Goal: Book appointment/travel/reservation

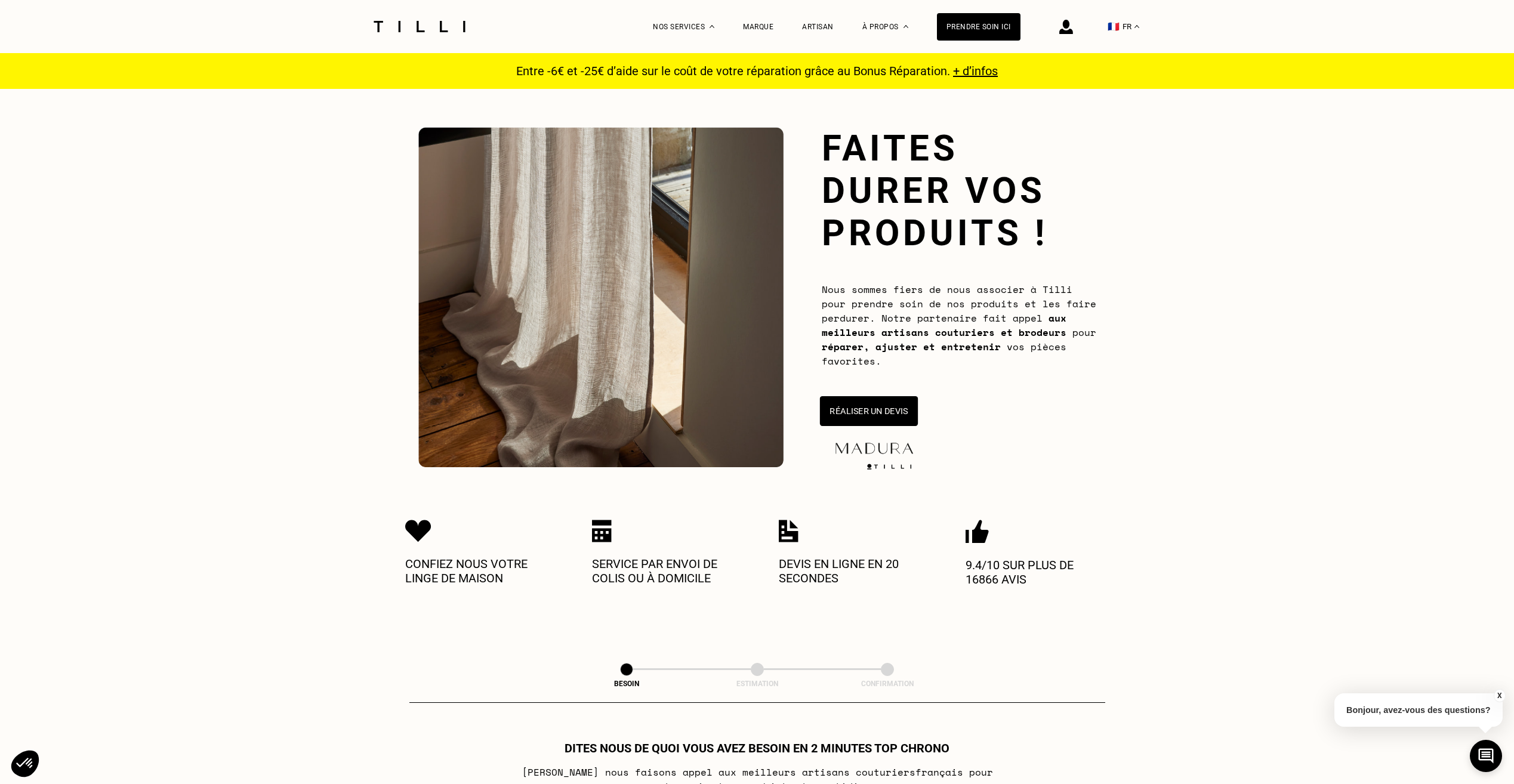
click at [867, 411] on button "Réaliser un devis" at bounding box center [868, 411] width 98 height 30
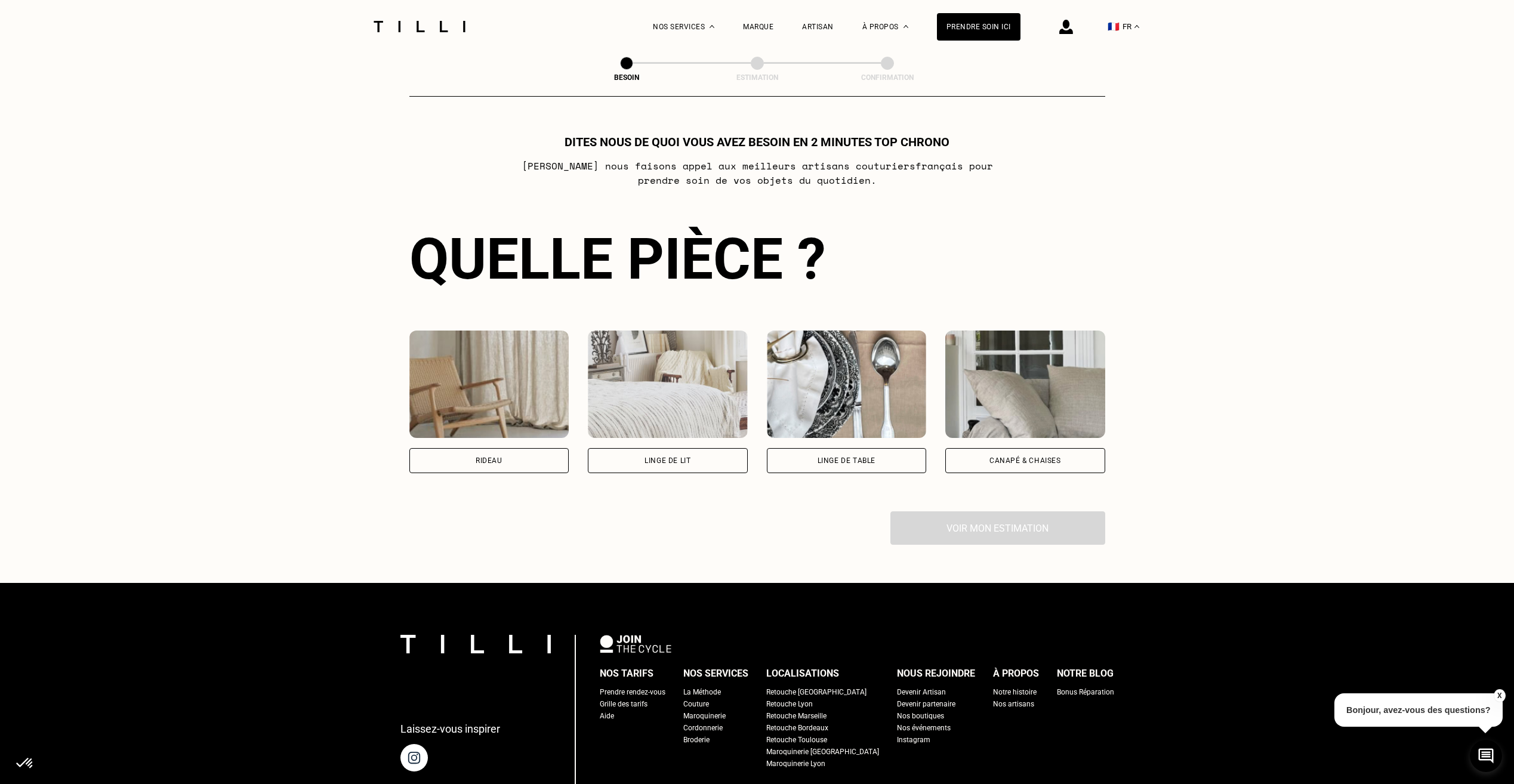
scroll to position [650, 0]
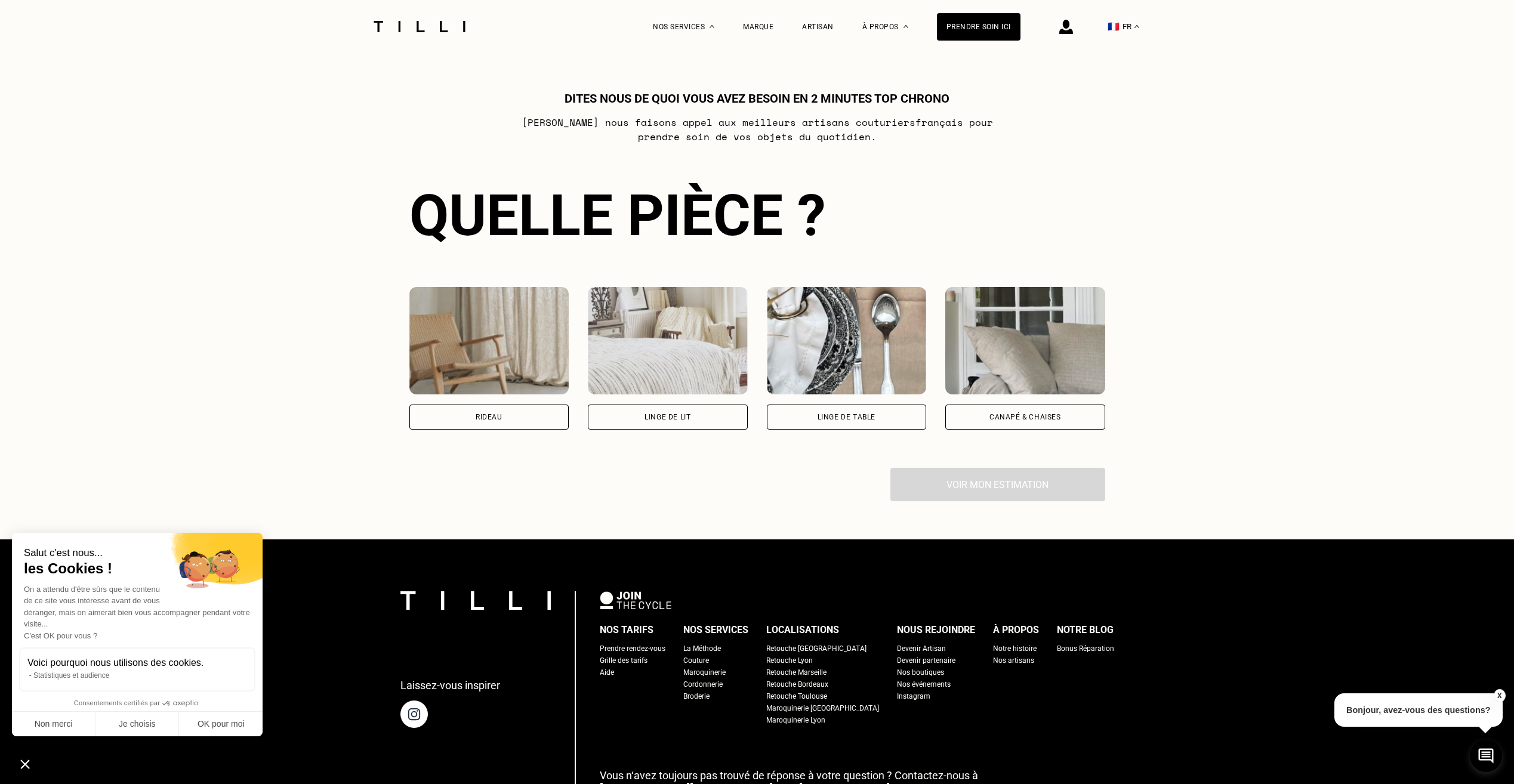
click at [483, 416] on div "Rideau" at bounding box center [489, 417] width 27 height 7
select select "FR"
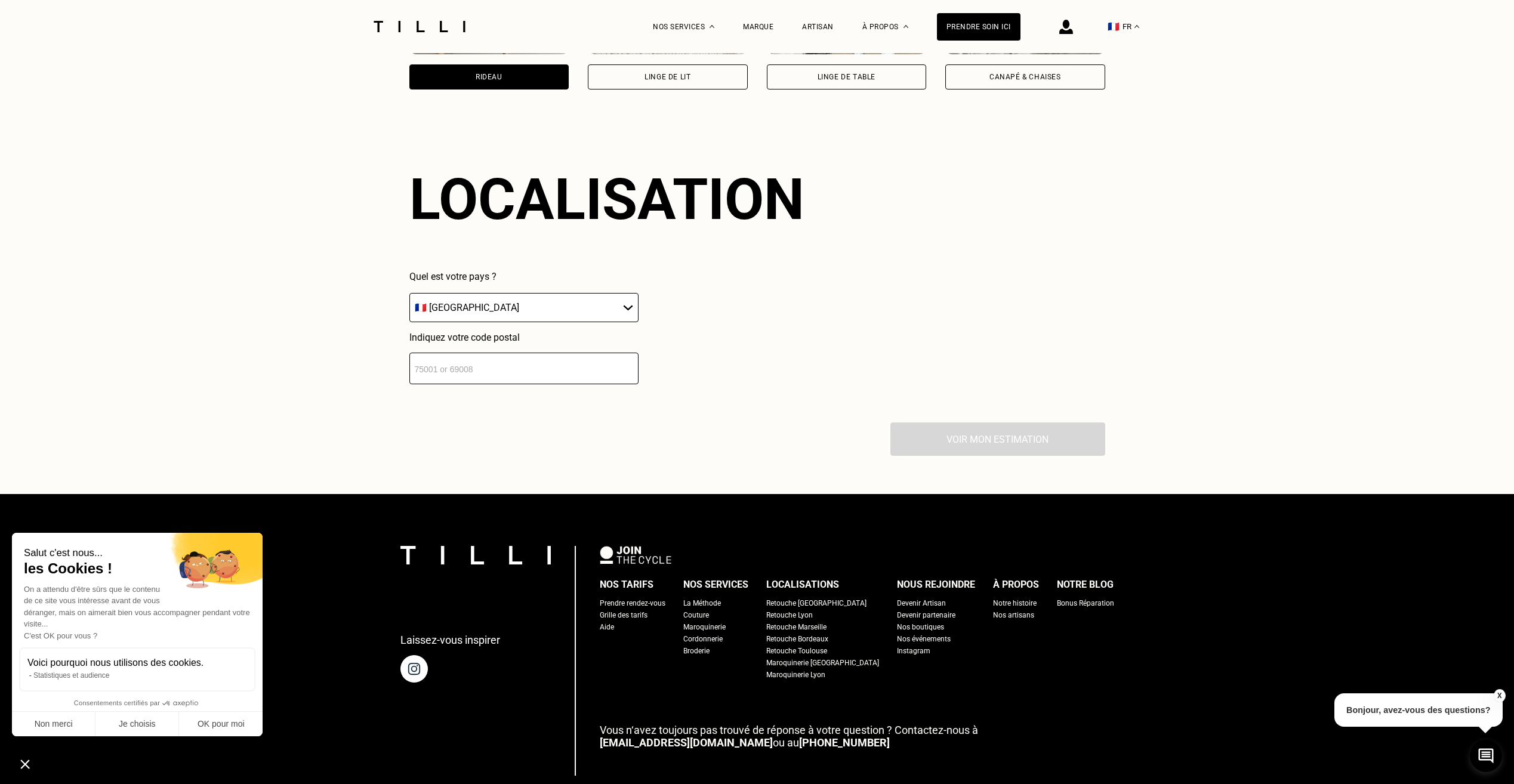
scroll to position [1047, 0]
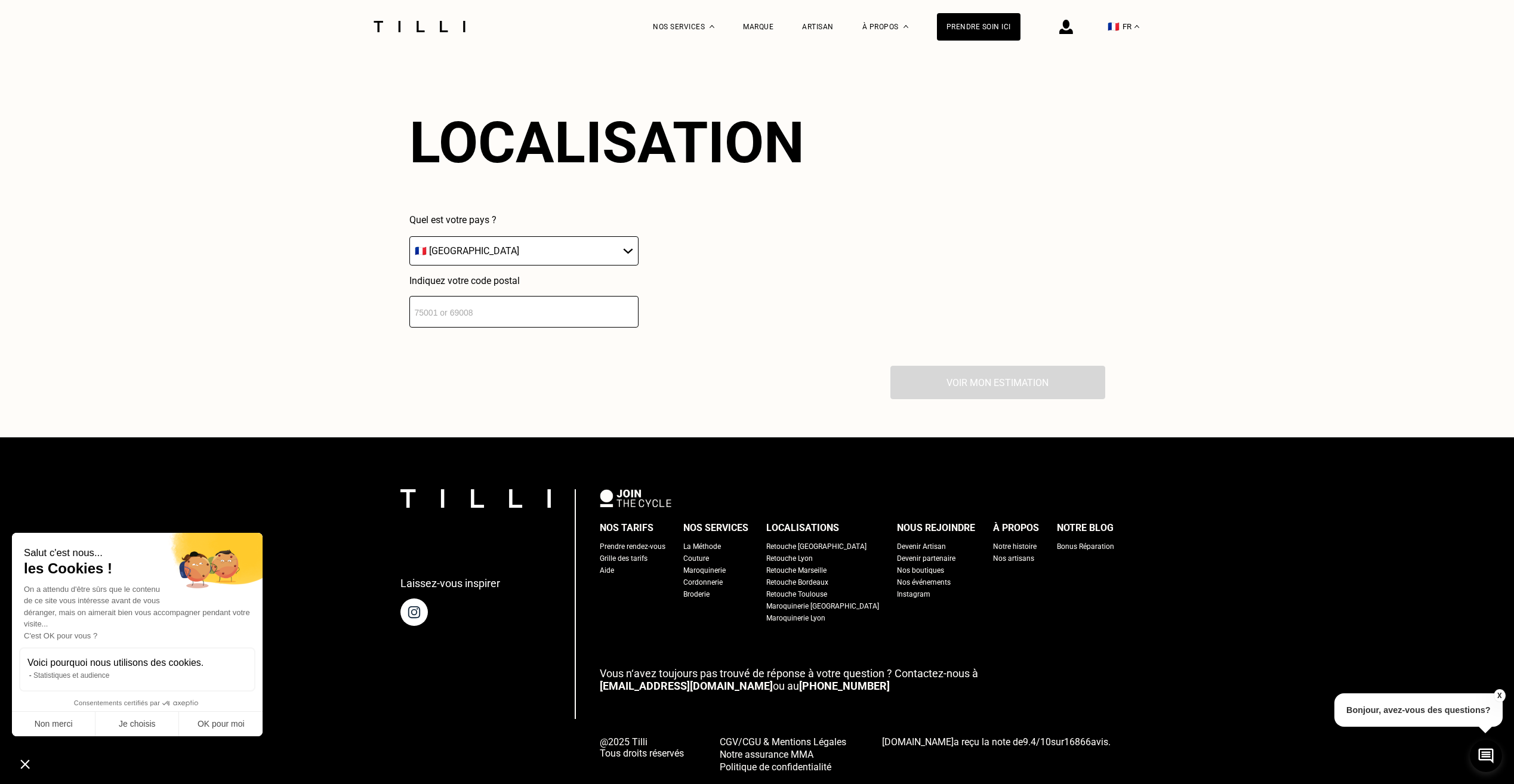
click at [478, 316] on input "number" at bounding box center [524, 312] width 229 height 31
type input "4"
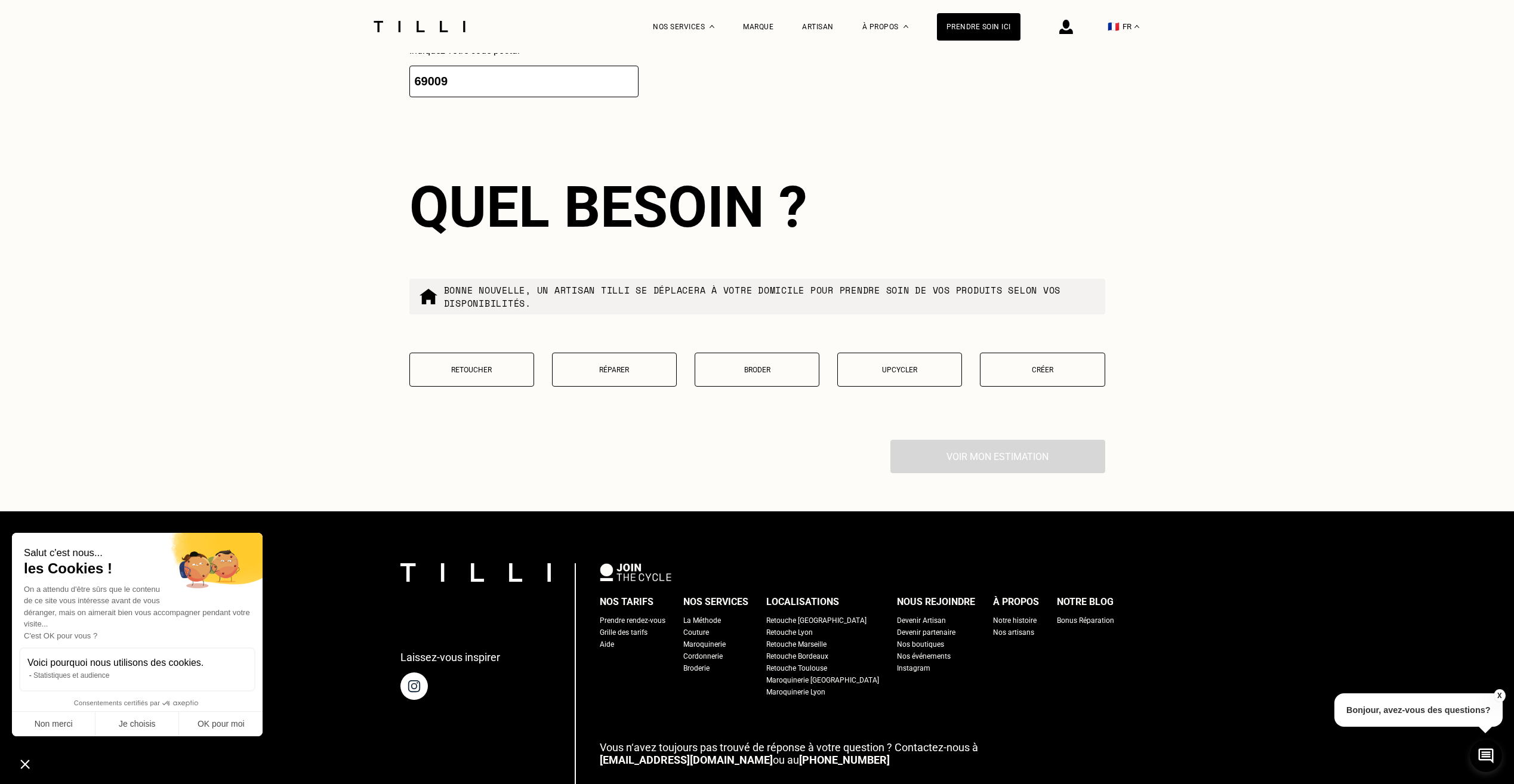
scroll to position [1343, 0]
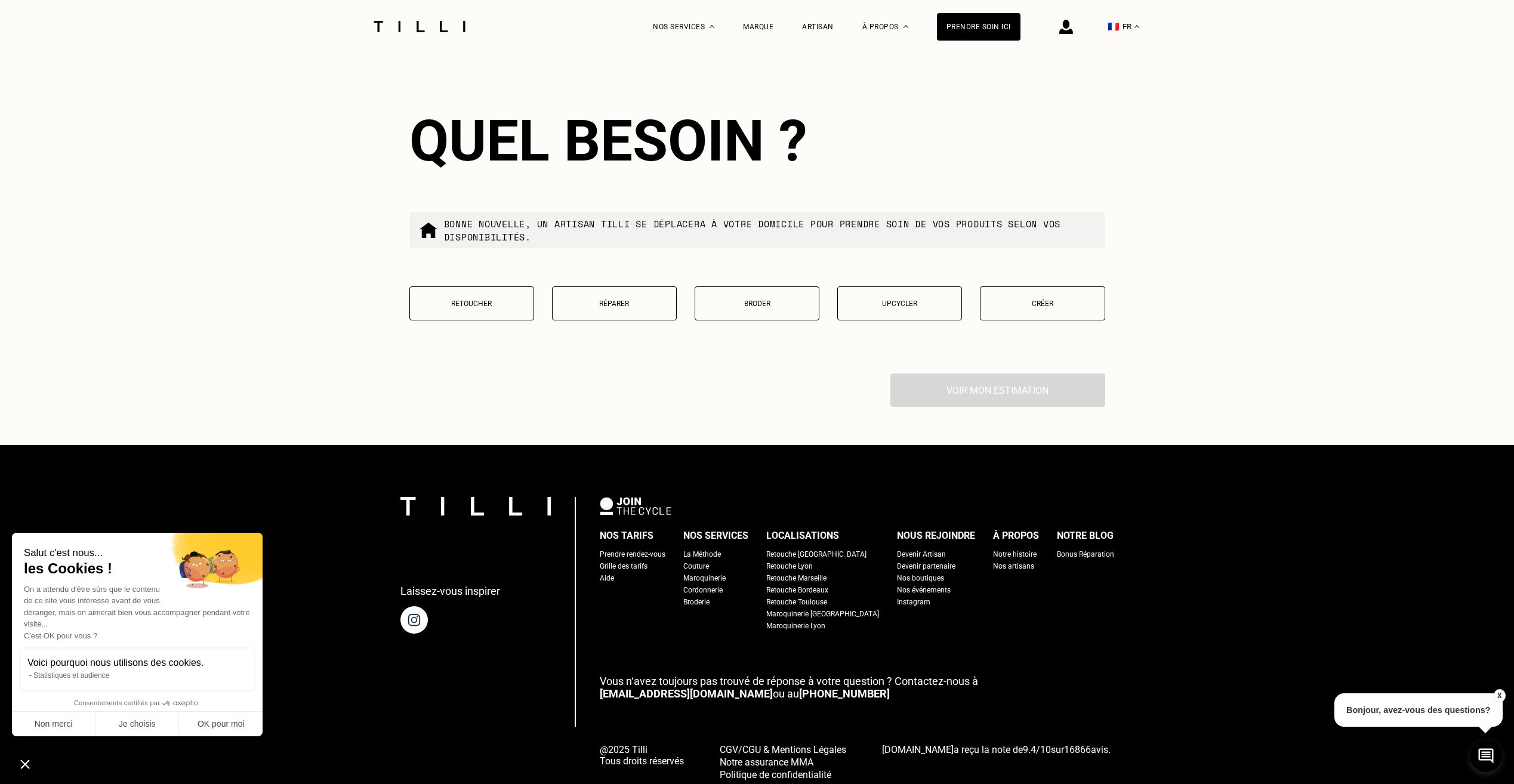
type input "69009"
click at [460, 314] on button "Retoucher" at bounding box center [472, 303] width 124 height 34
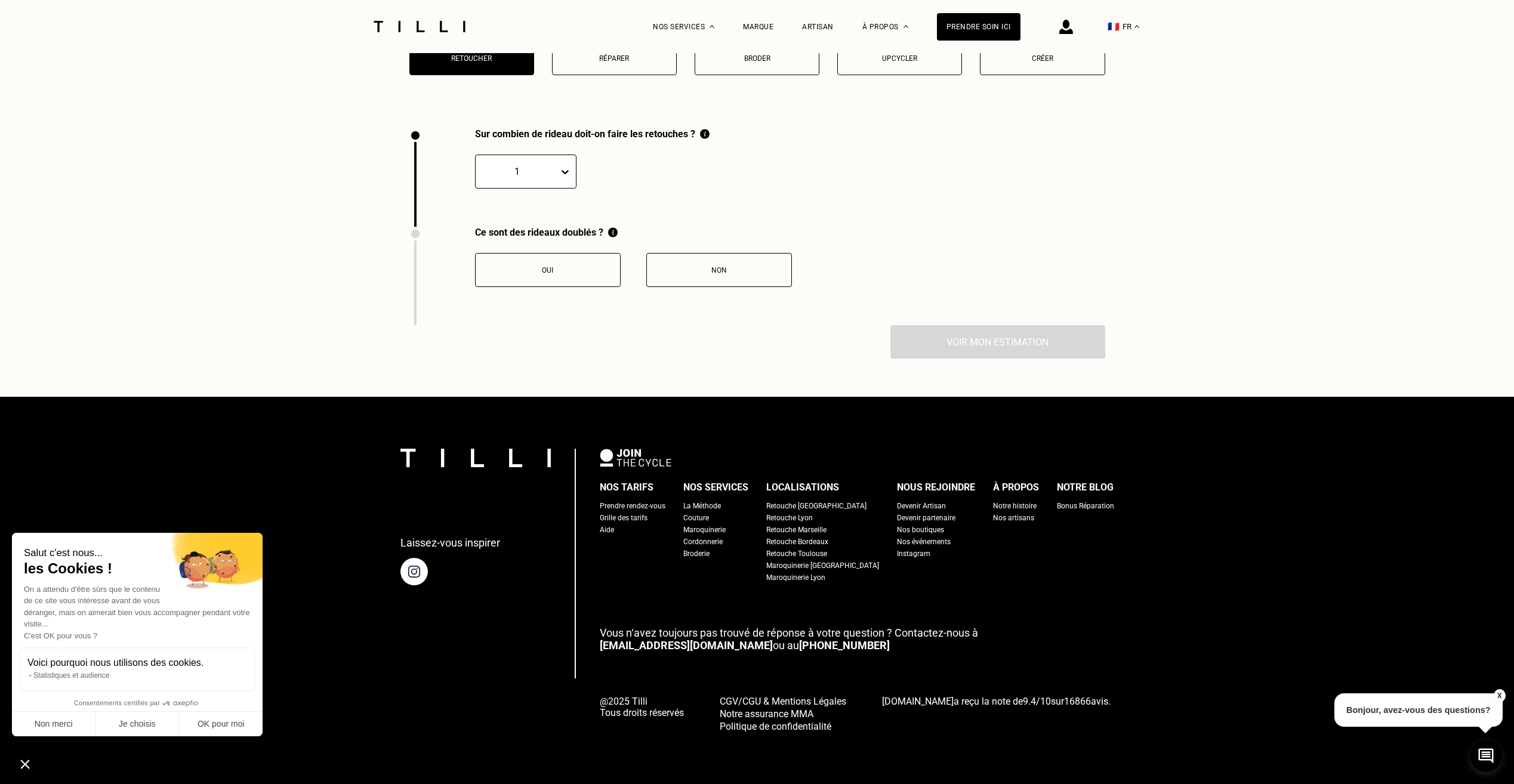
scroll to position [1595, 0]
click at [715, 278] on button "Non" at bounding box center [720, 269] width 146 height 34
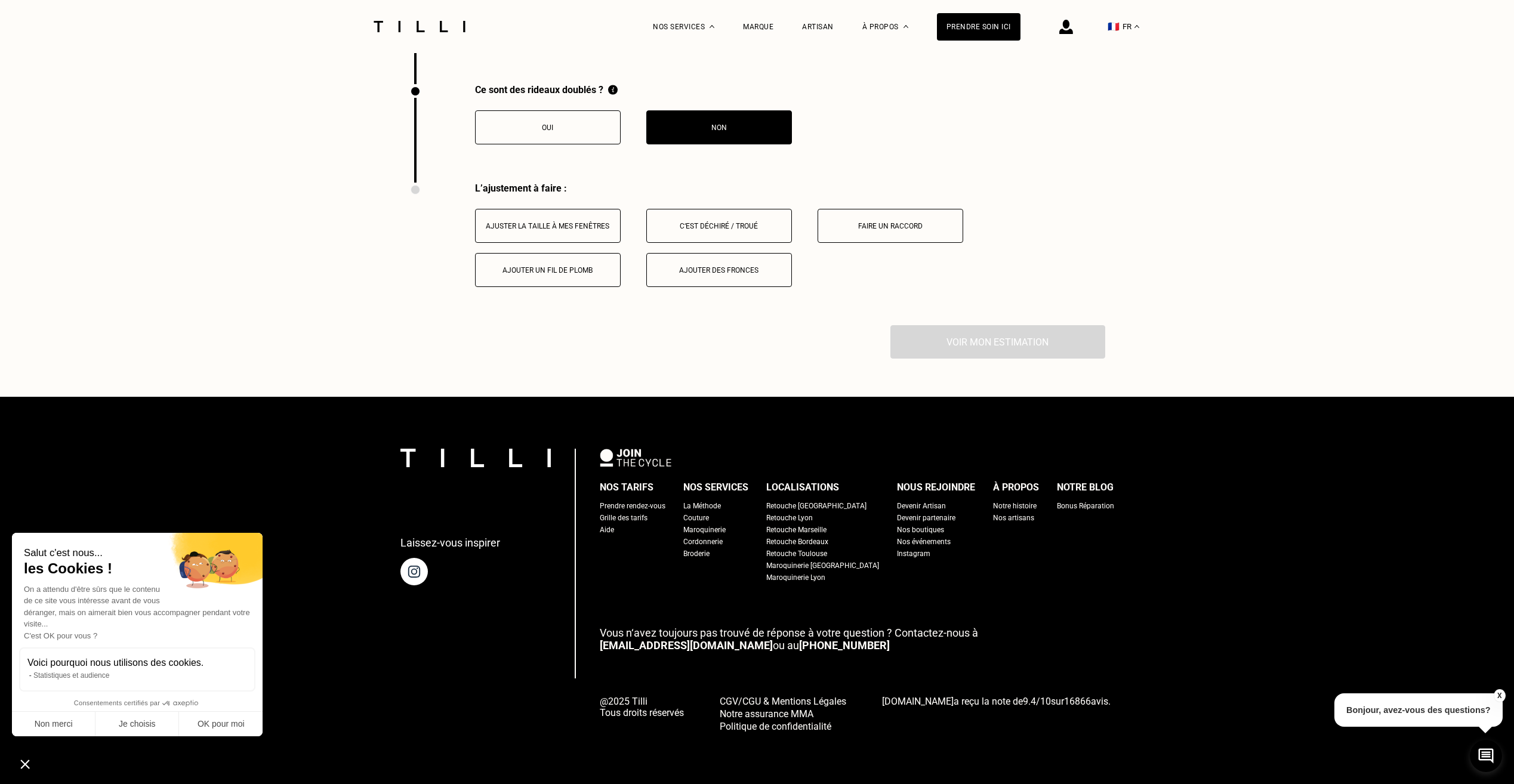
scroll to position [1737, 0]
click at [553, 230] on button "Ajuster la taille à mes fenêtres" at bounding box center [548, 225] width 146 height 34
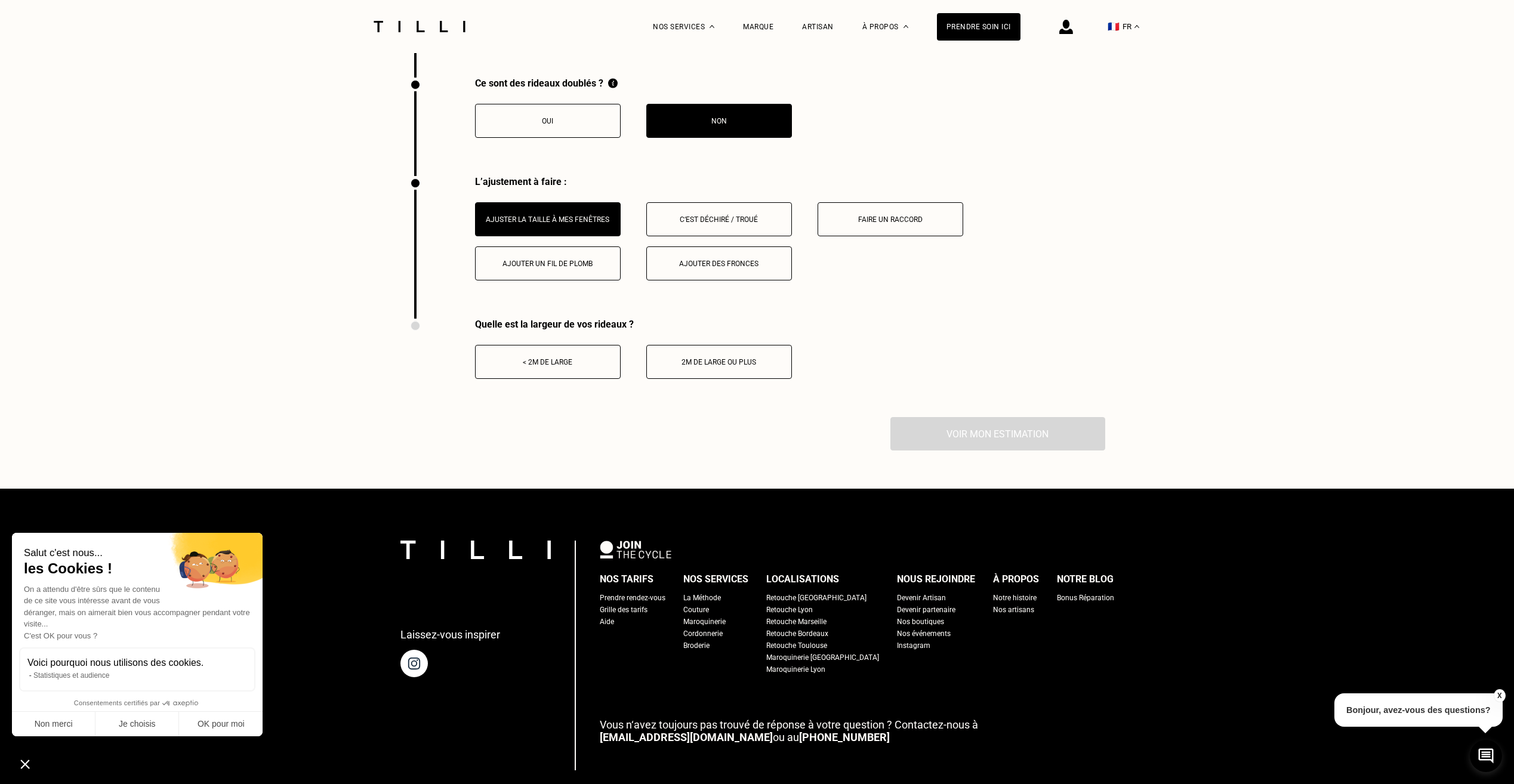
click at [558, 361] on button "< 2m de large" at bounding box center [548, 361] width 146 height 34
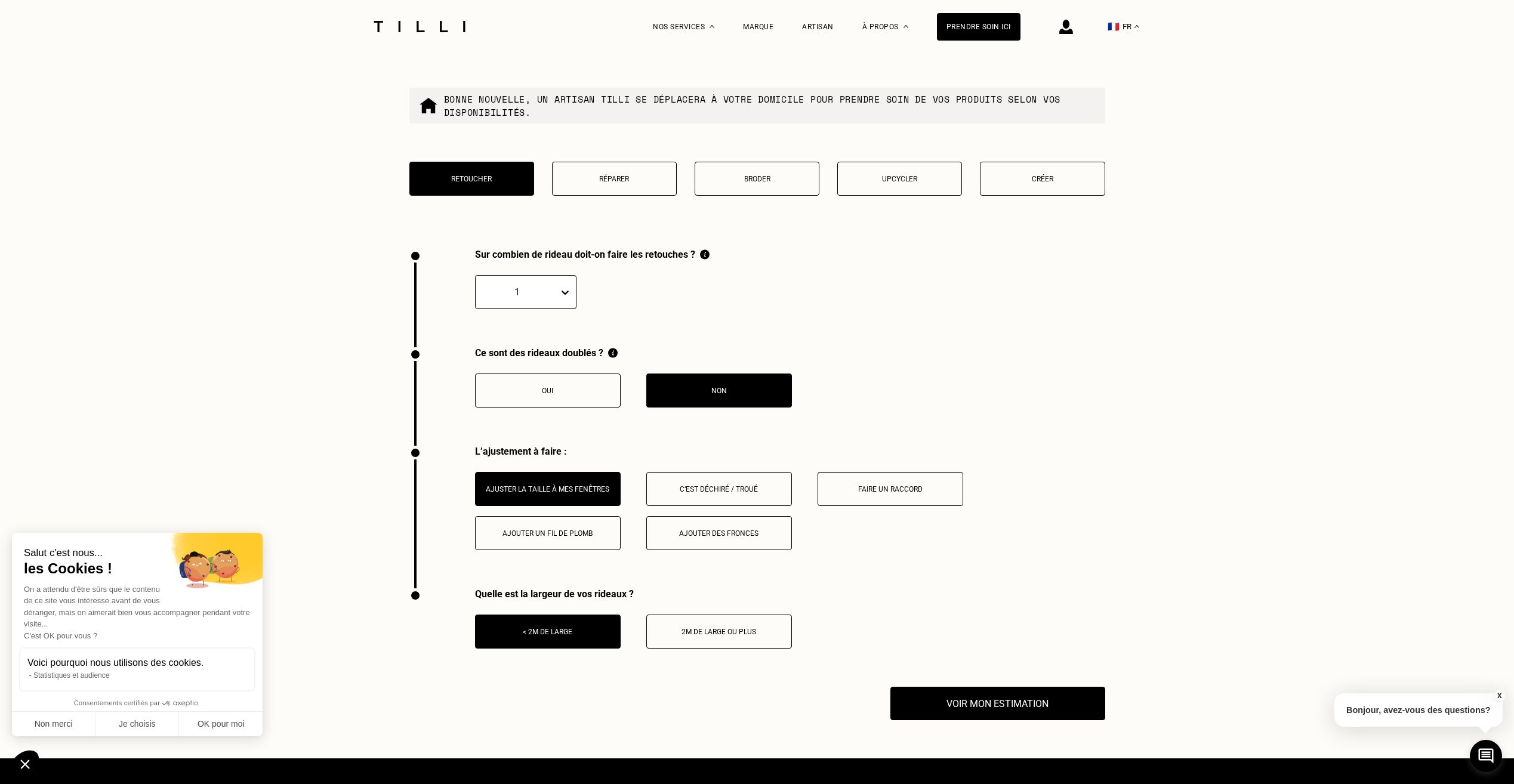
scroll to position [1498, 0]
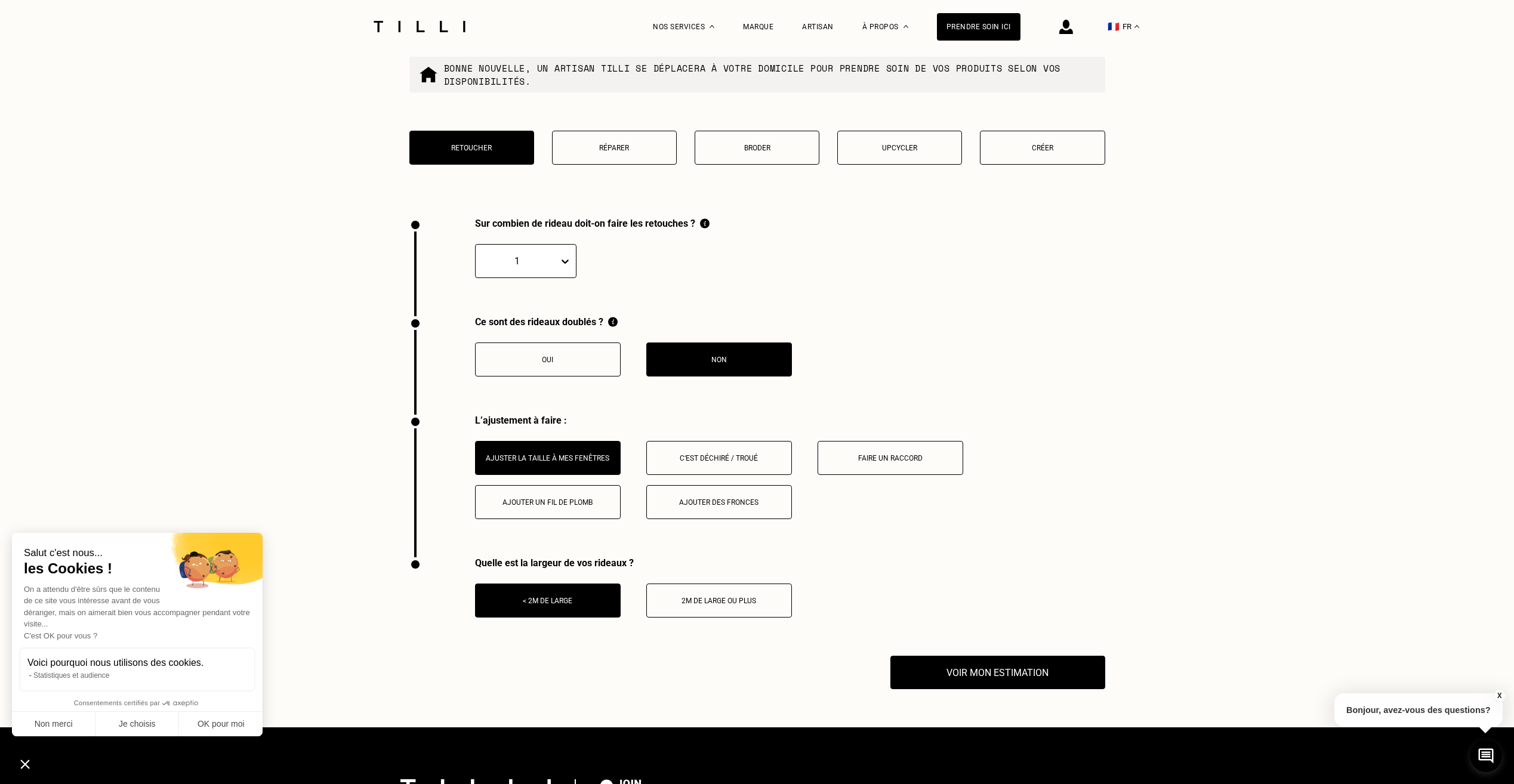
click at [821, 469] on button "Faire un raccord" at bounding box center [890, 457] width 146 height 34
click at [583, 475] on button "Ajuster la taille à mes fenêtres" at bounding box center [548, 457] width 146 height 34
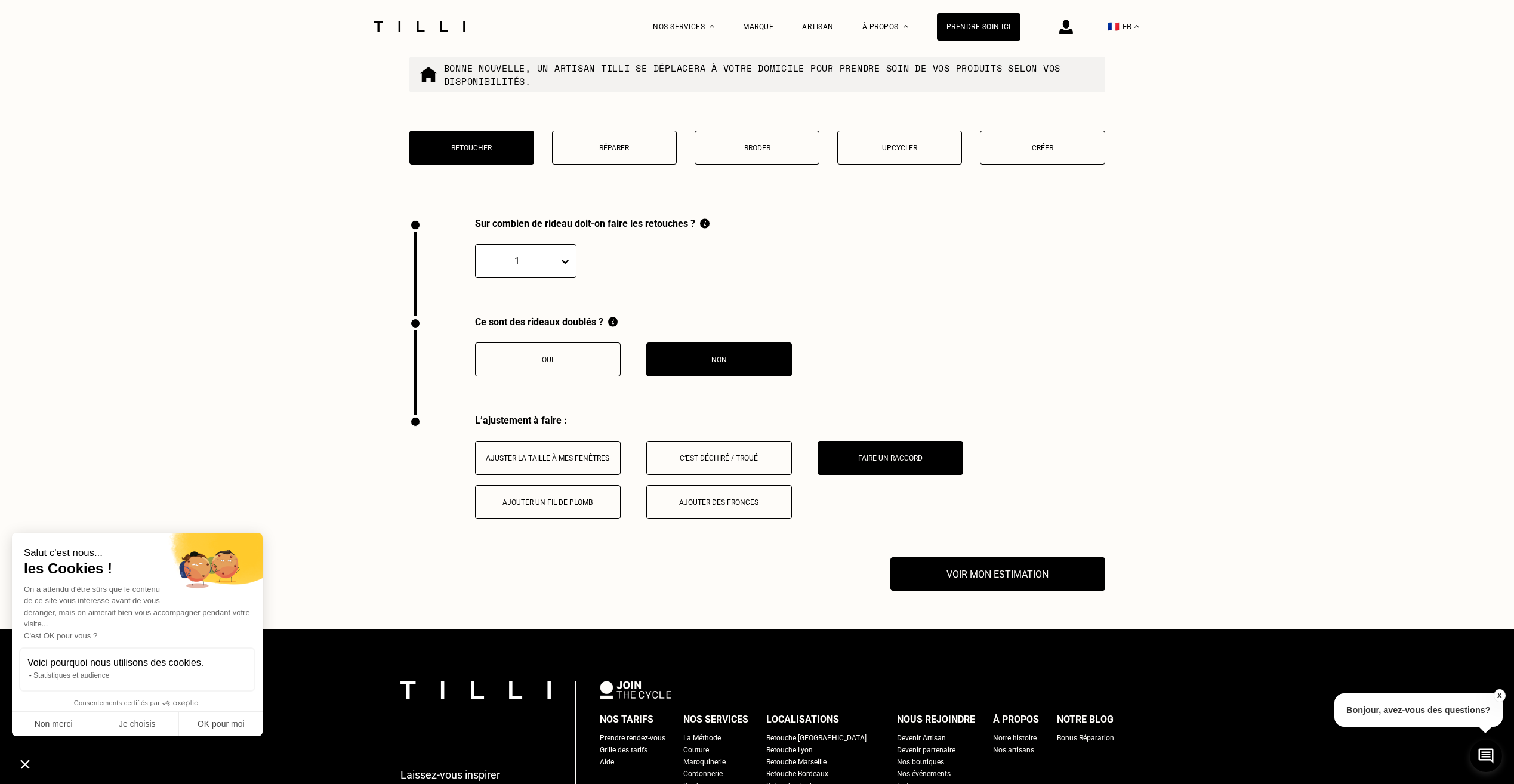
click at [885, 462] on div "Faire un raccord" at bounding box center [890, 458] width 133 height 8
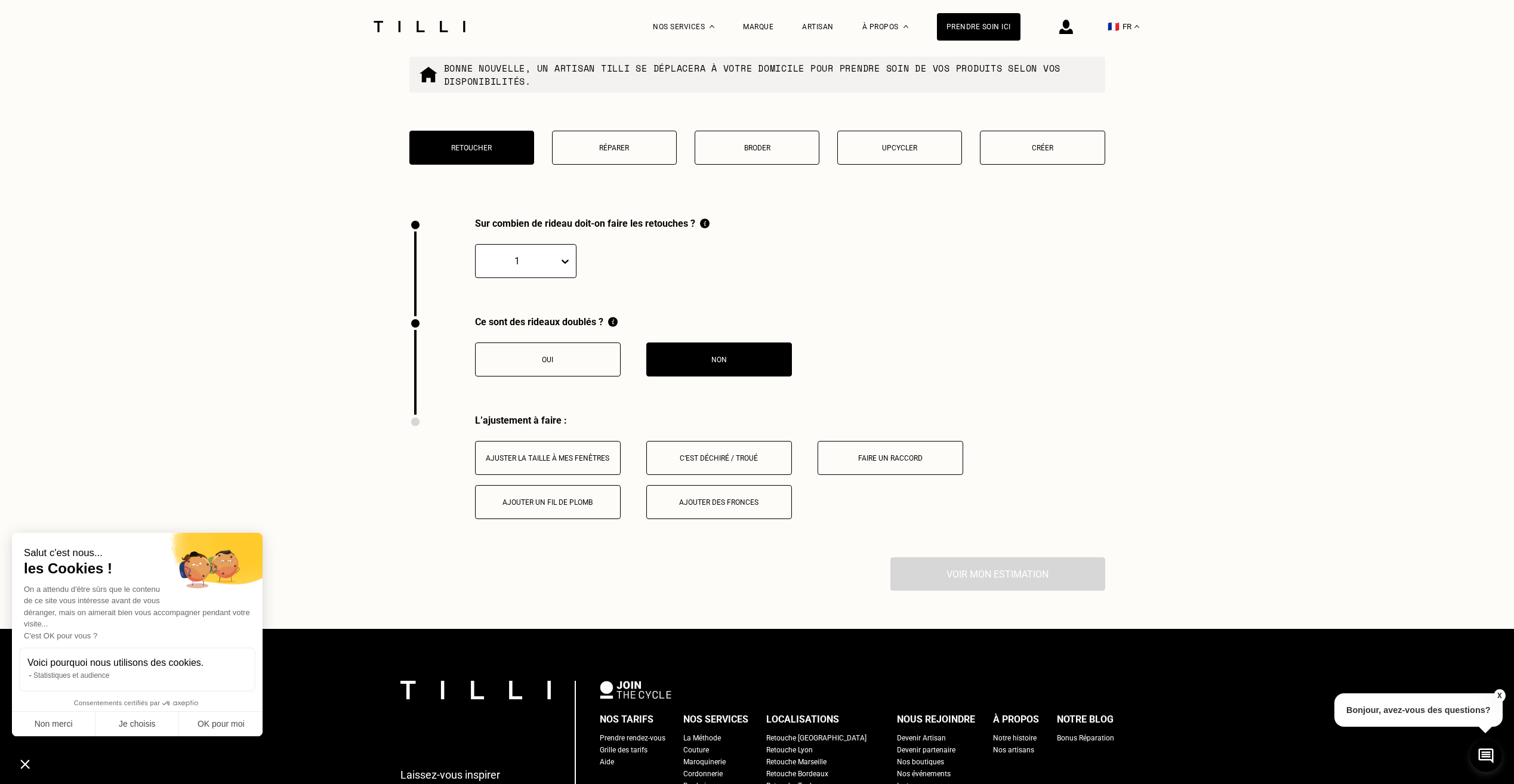
click at [880, 462] on div "Faire un raccord" at bounding box center [890, 458] width 133 height 8
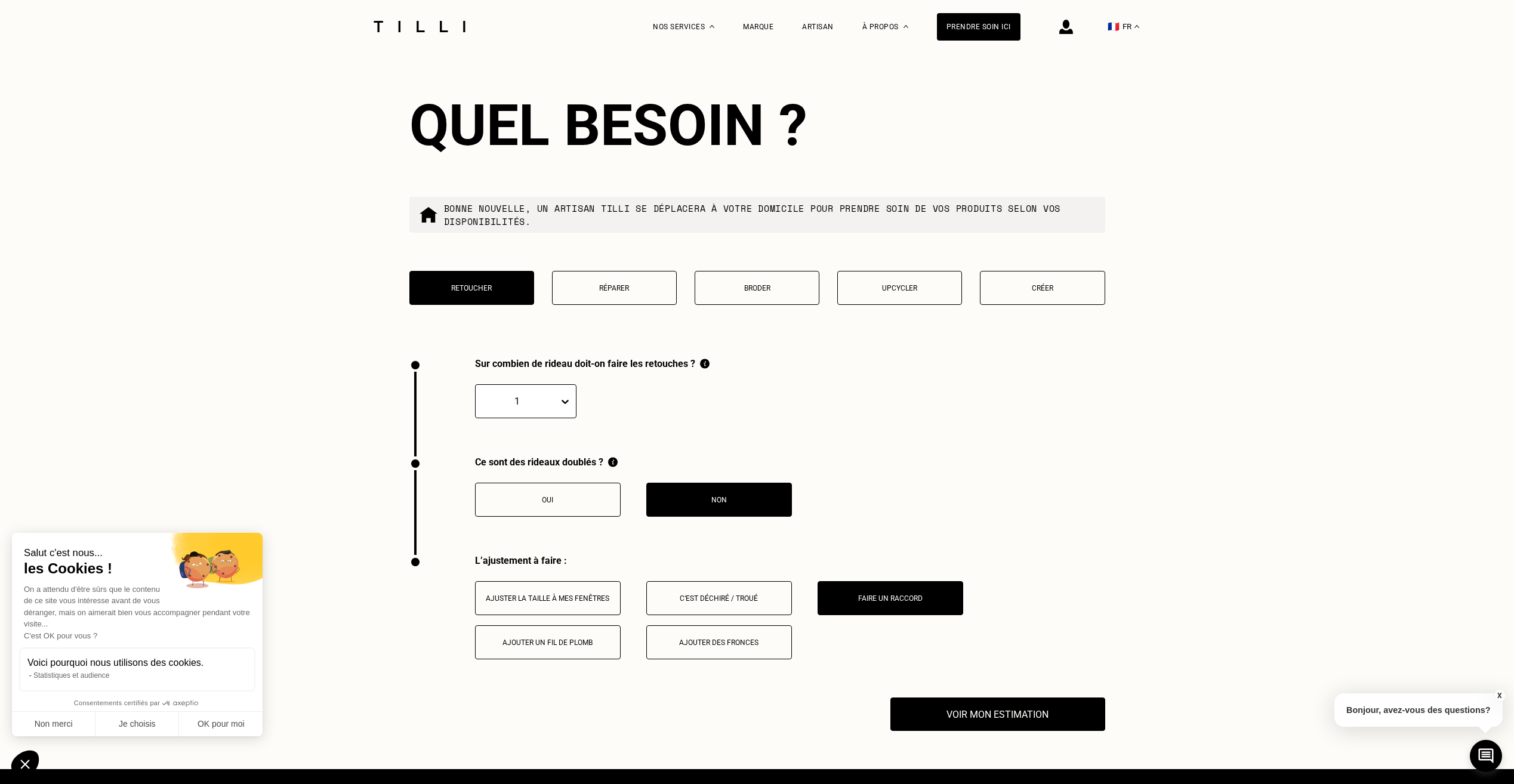
scroll to position [1319, 0]
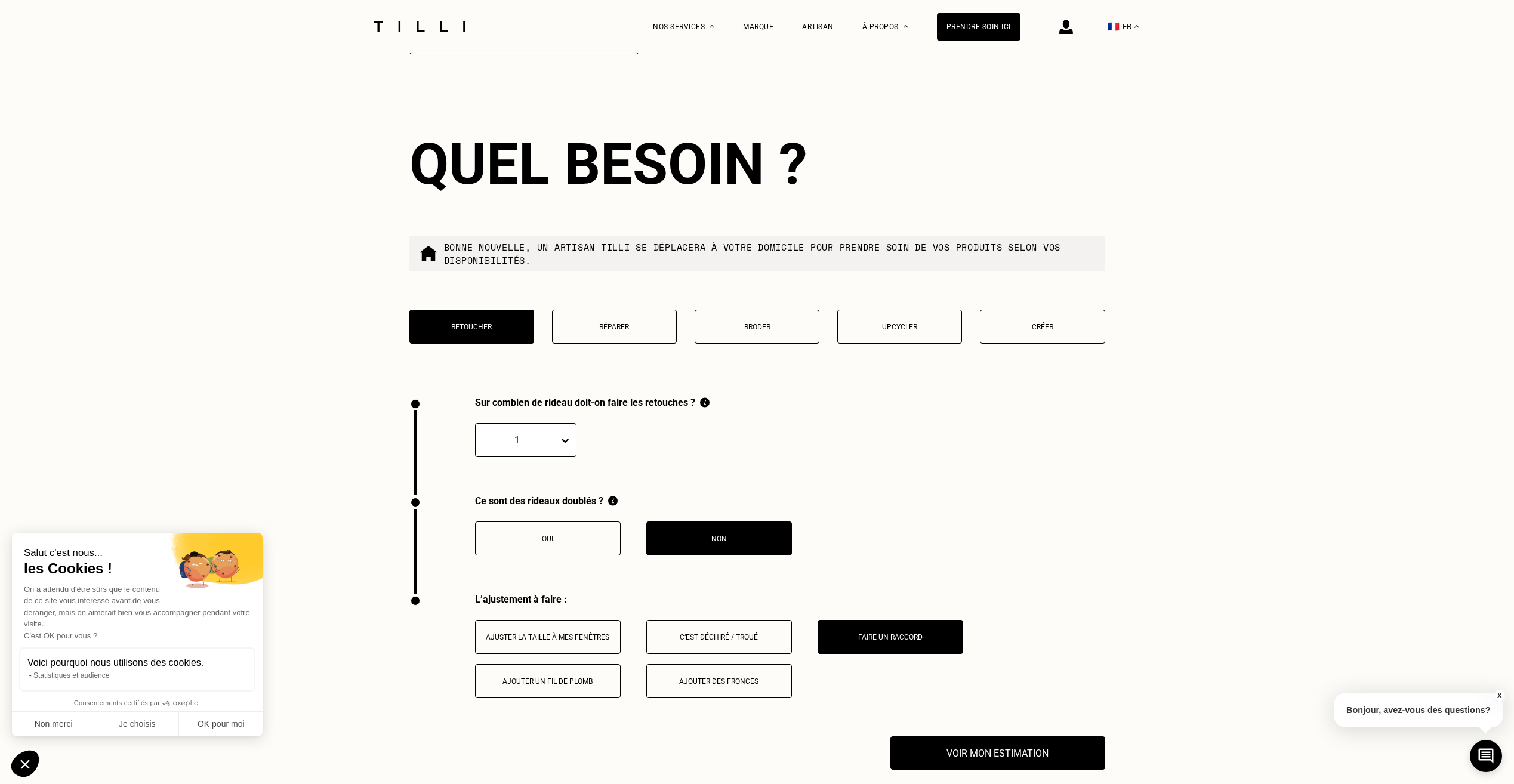
click at [747, 327] on button "Broder" at bounding box center [757, 327] width 124 height 34
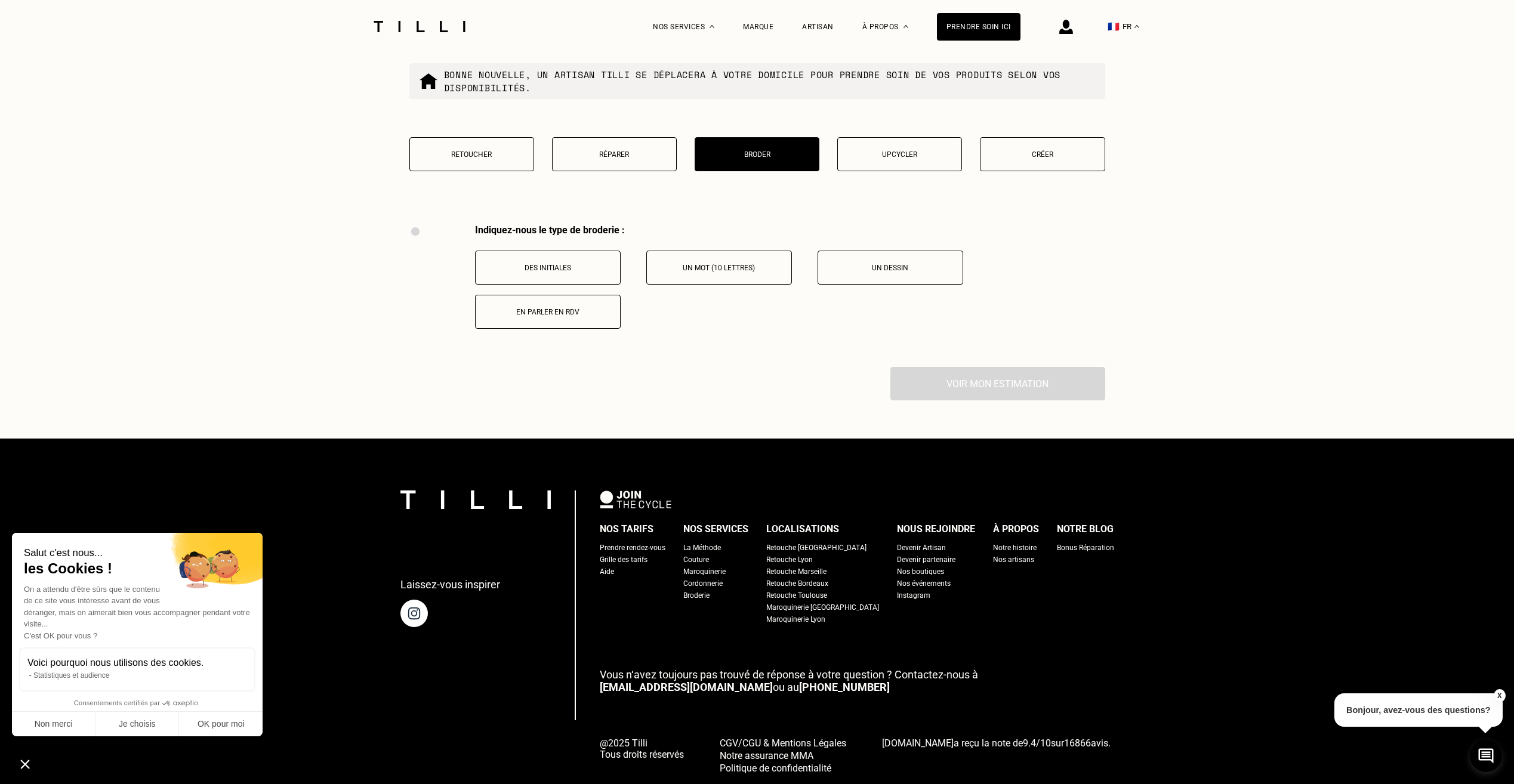
scroll to position [1541, 0]
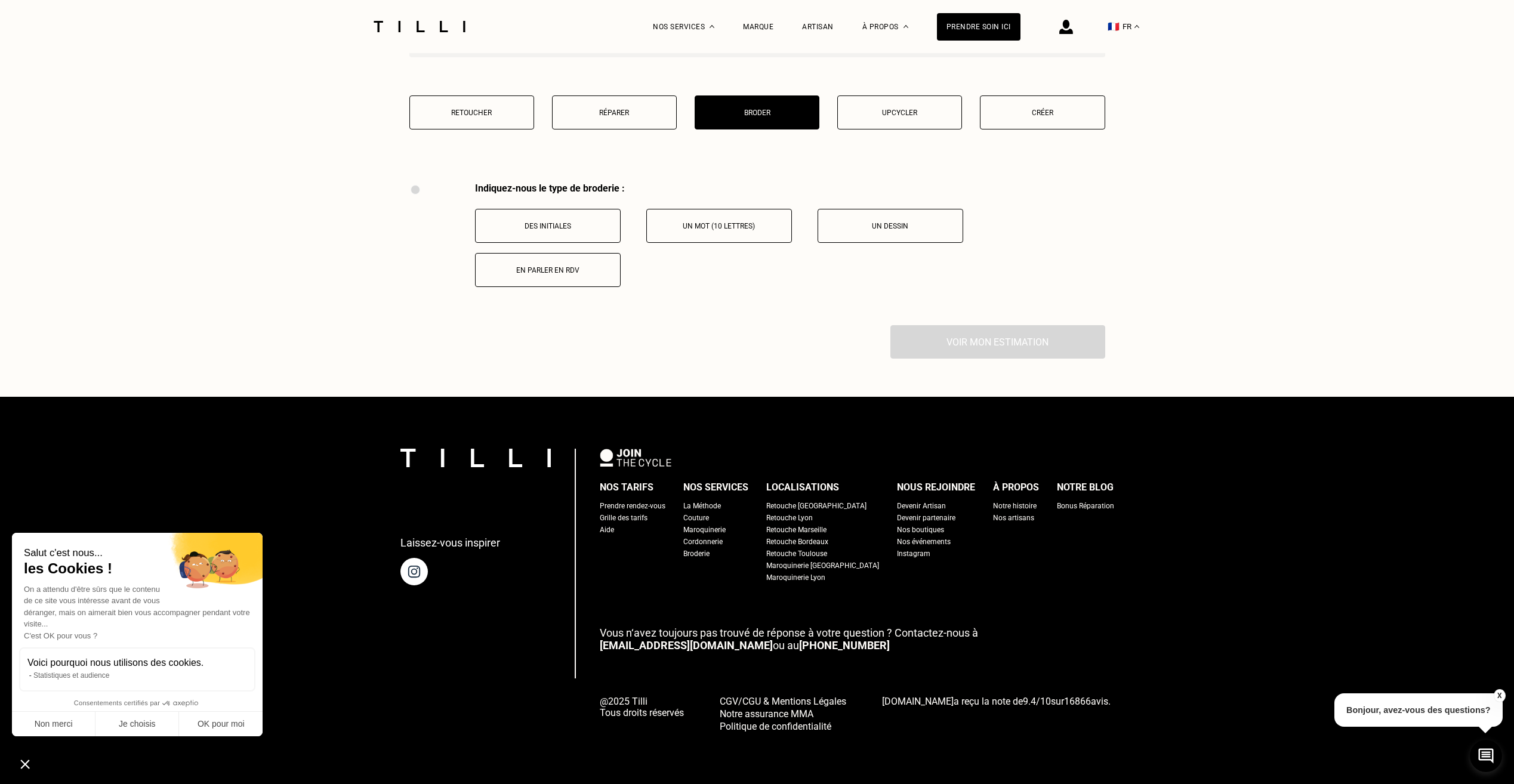
click at [591, 115] on p "Réparer" at bounding box center [614, 113] width 112 height 8
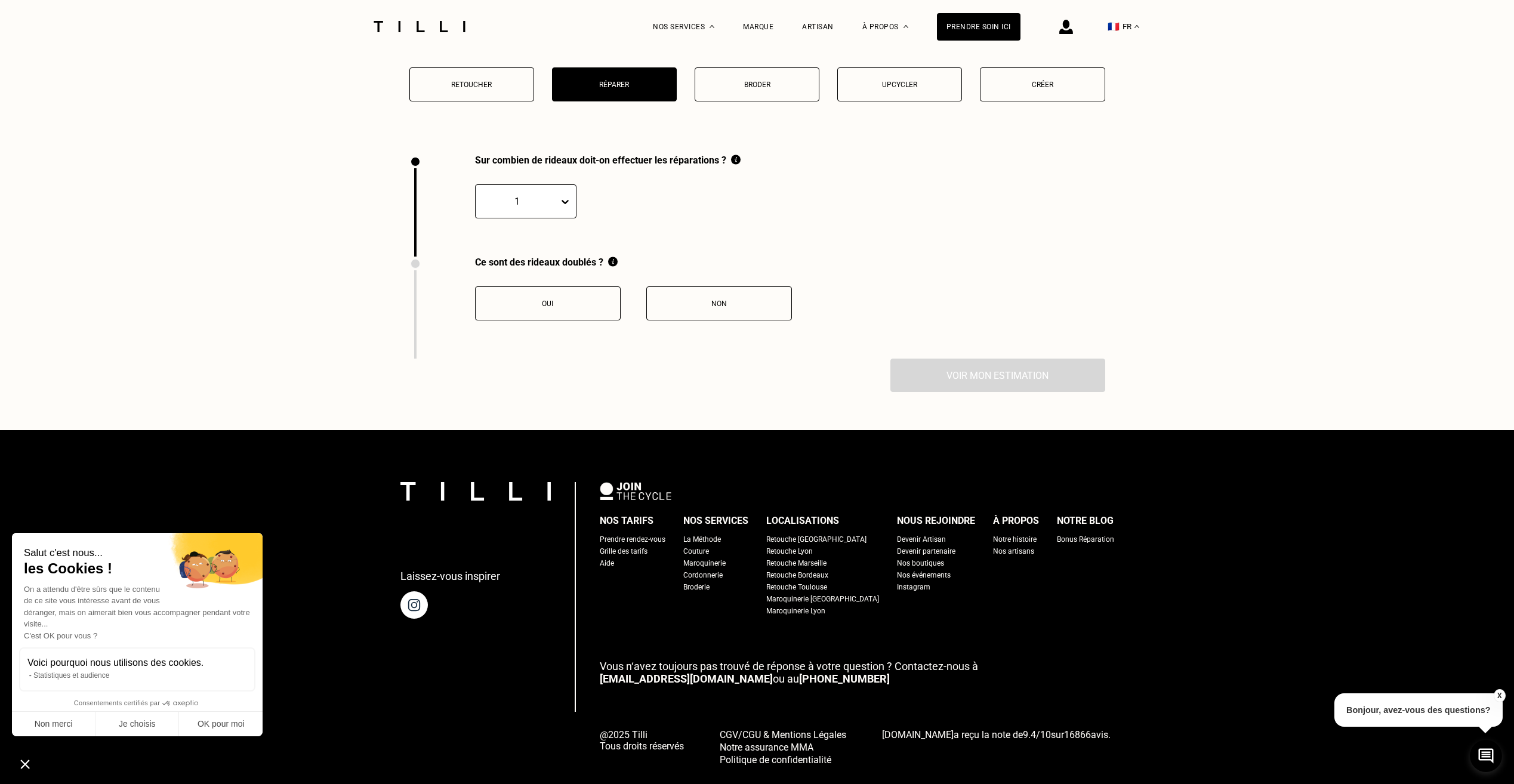
scroll to position [1542, 0]
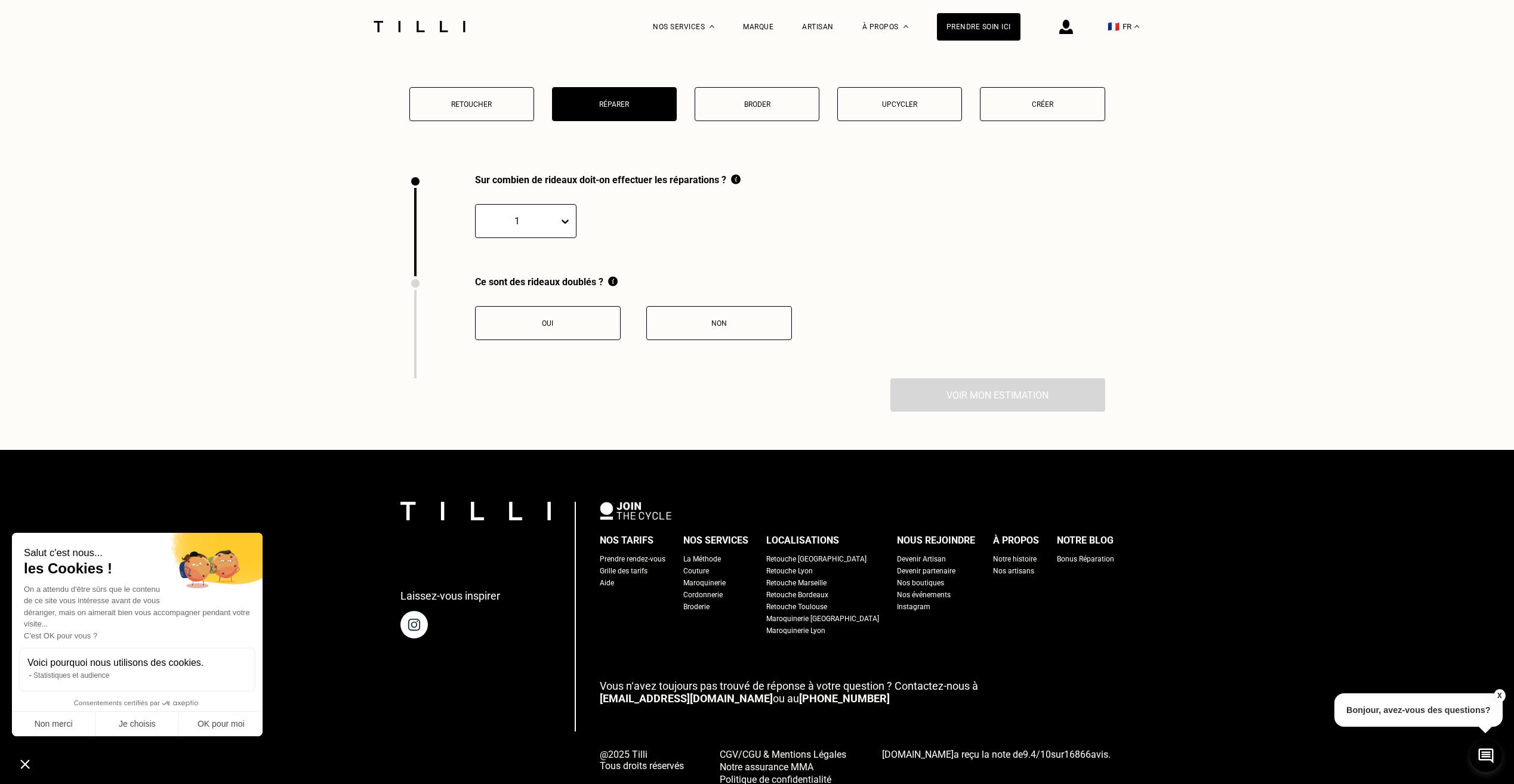
click at [1013, 108] on p "Créer" at bounding box center [1042, 104] width 112 height 8
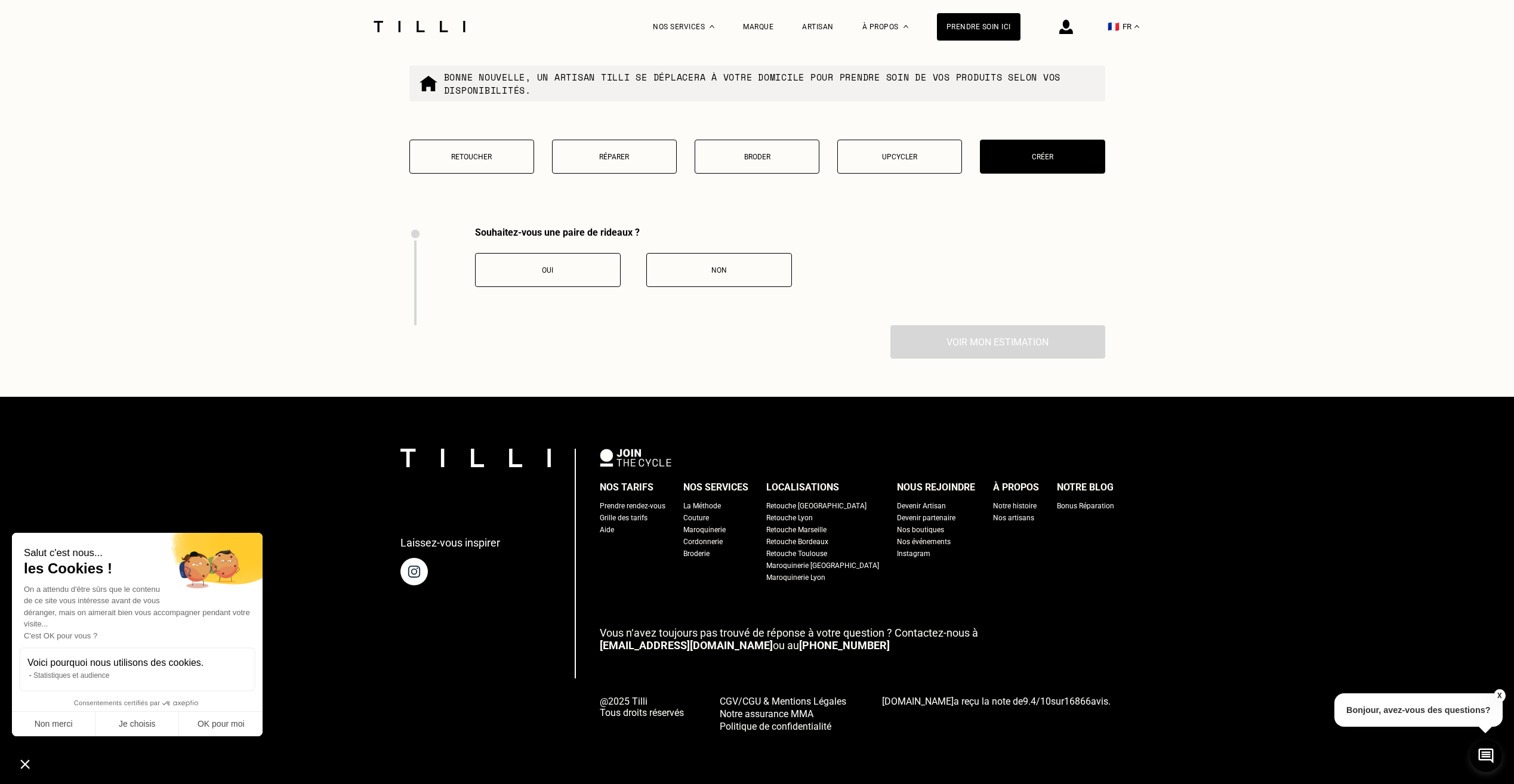
scroll to position [1496, 0]
click at [473, 161] on button "Retoucher" at bounding box center [472, 156] width 124 height 34
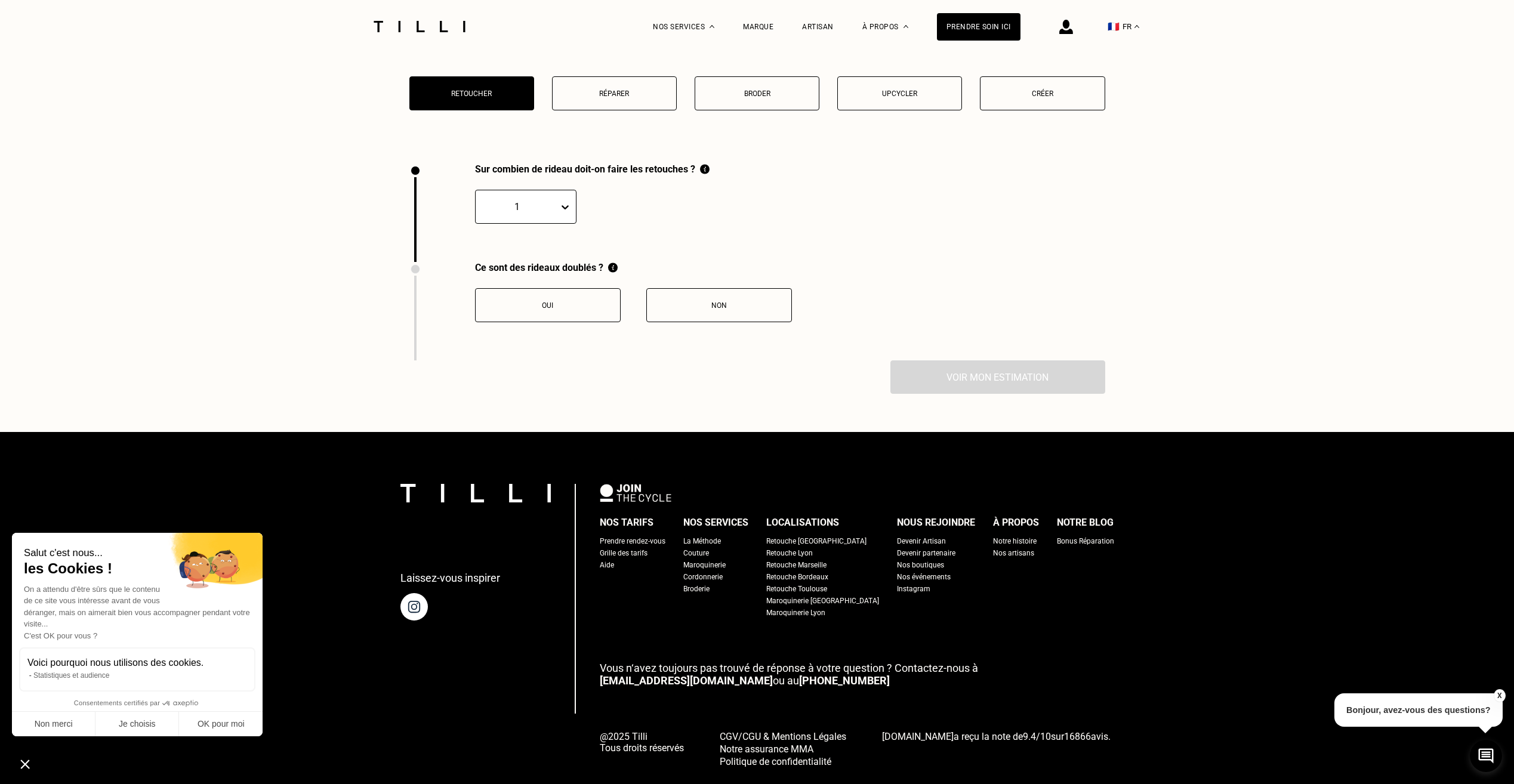
scroll to position [1595, 0]
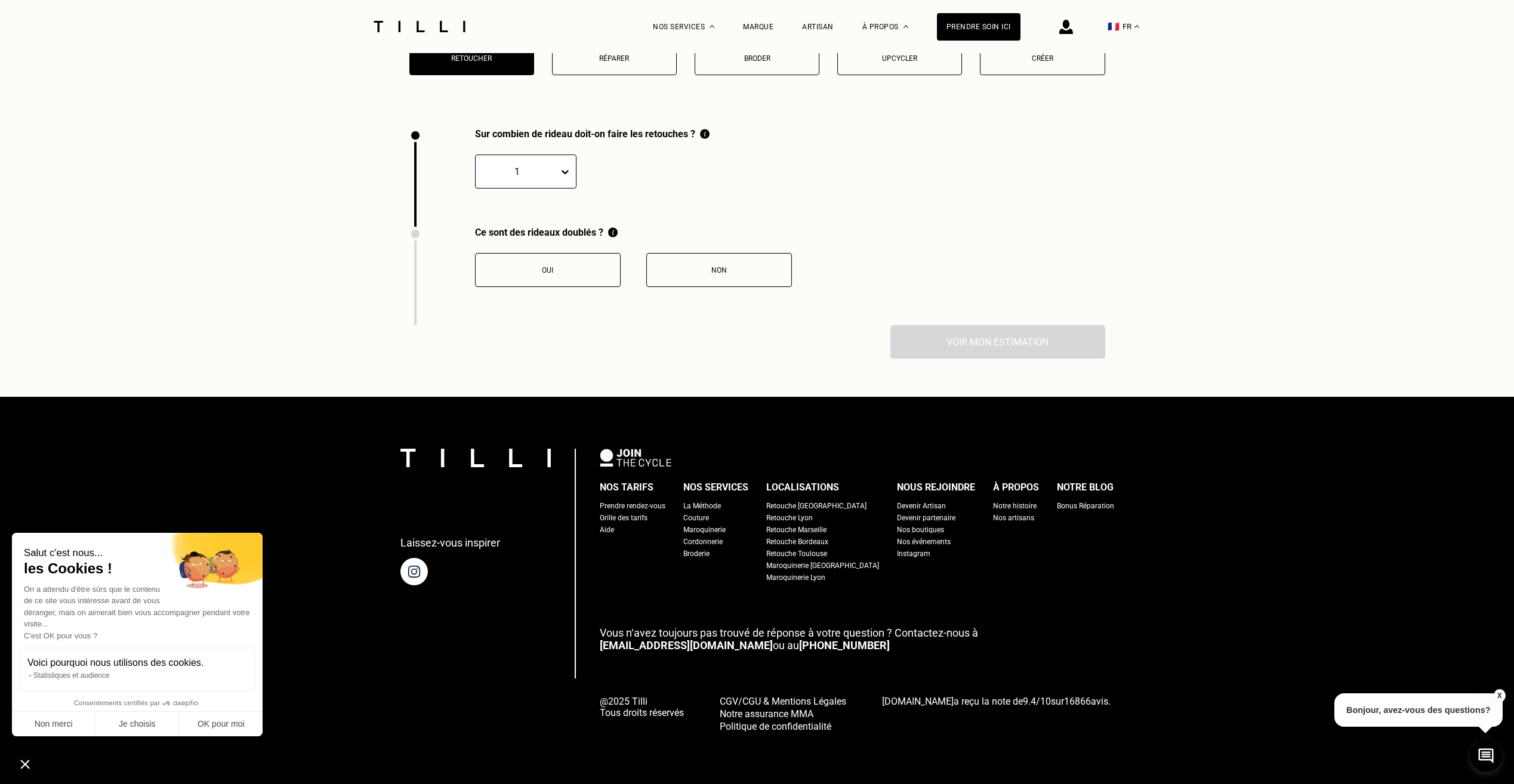
click at [722, 272] on div "Non" at bounding box center [719, 270] width 133 height 8
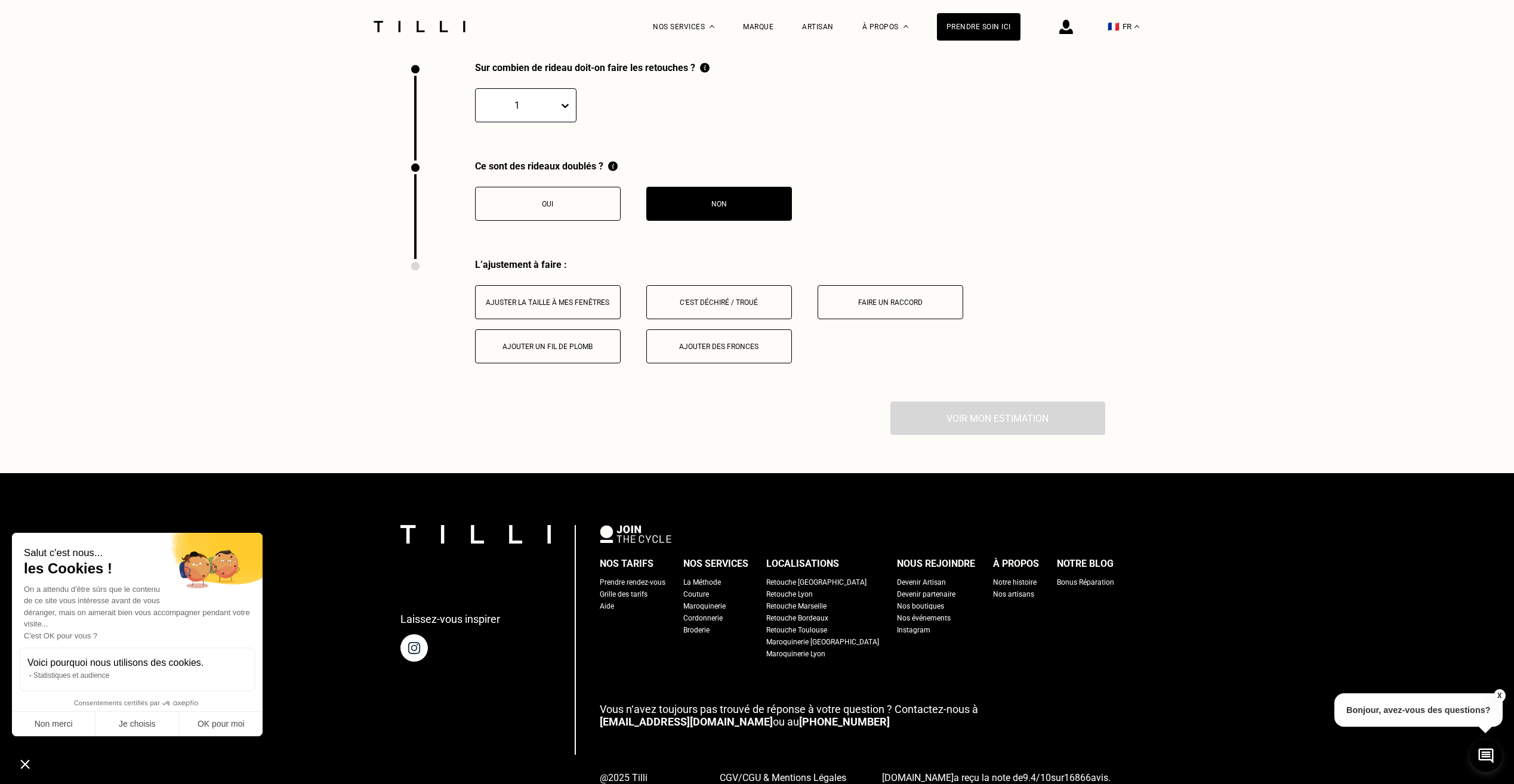
scroll to position [1737, 0]
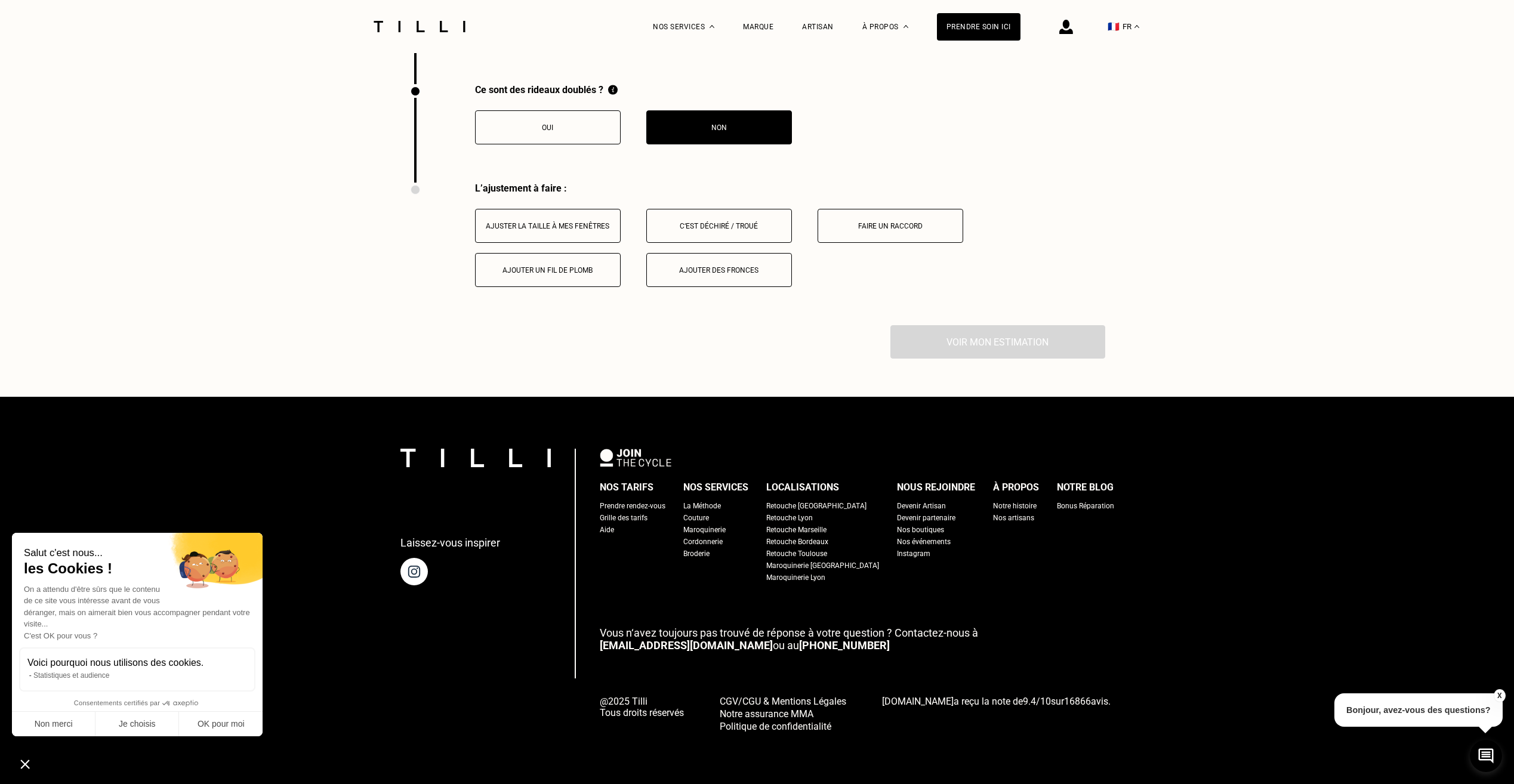
click at [551, 232] on button "Ajuster la taille à mes fenêtres" at bounding box center [548, 225] width 146 height 34
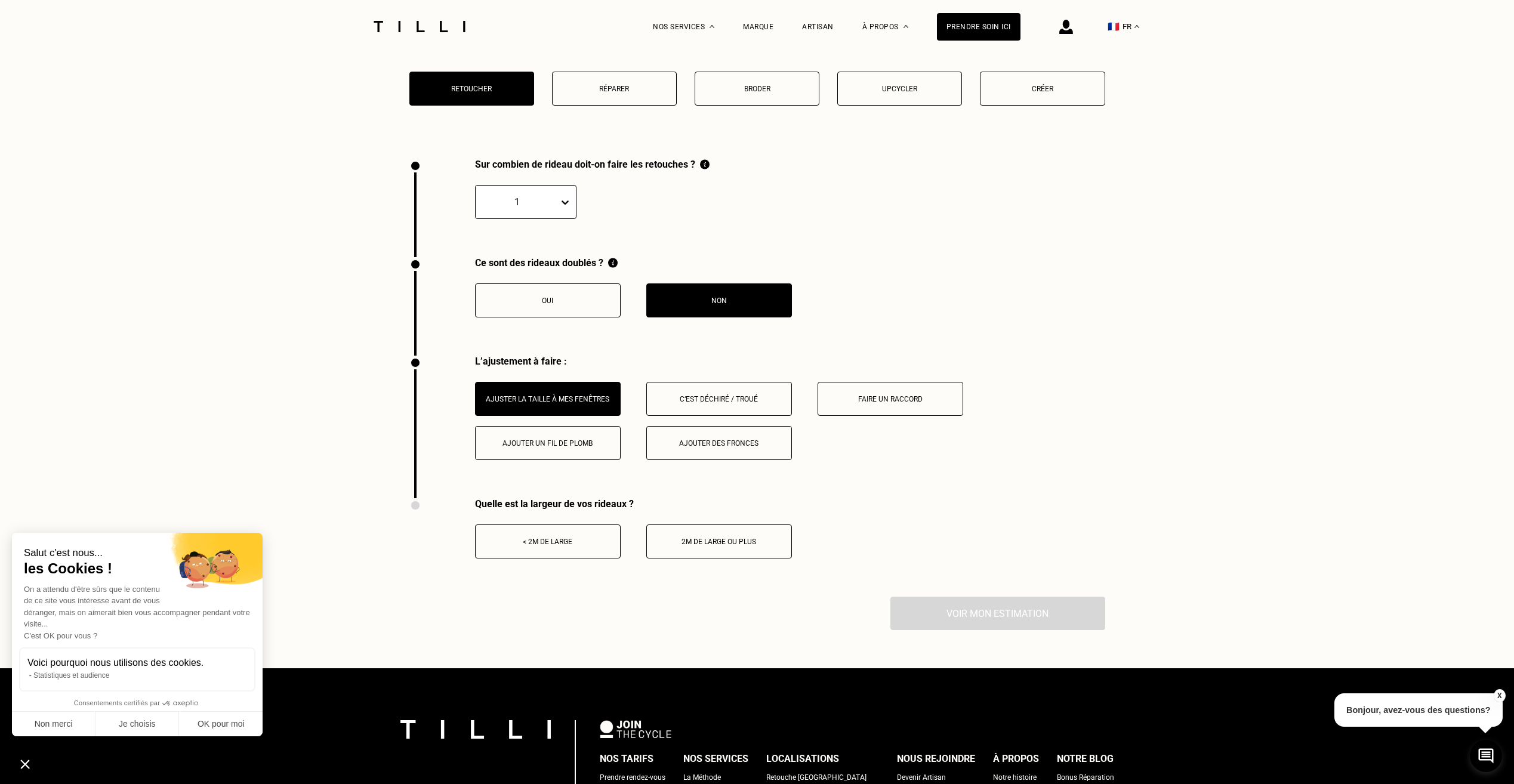
scroll to position [1558, 0]
click at [585, 552] on button "< 2m de large" at bounding box center [548, 540] width 146 height 34
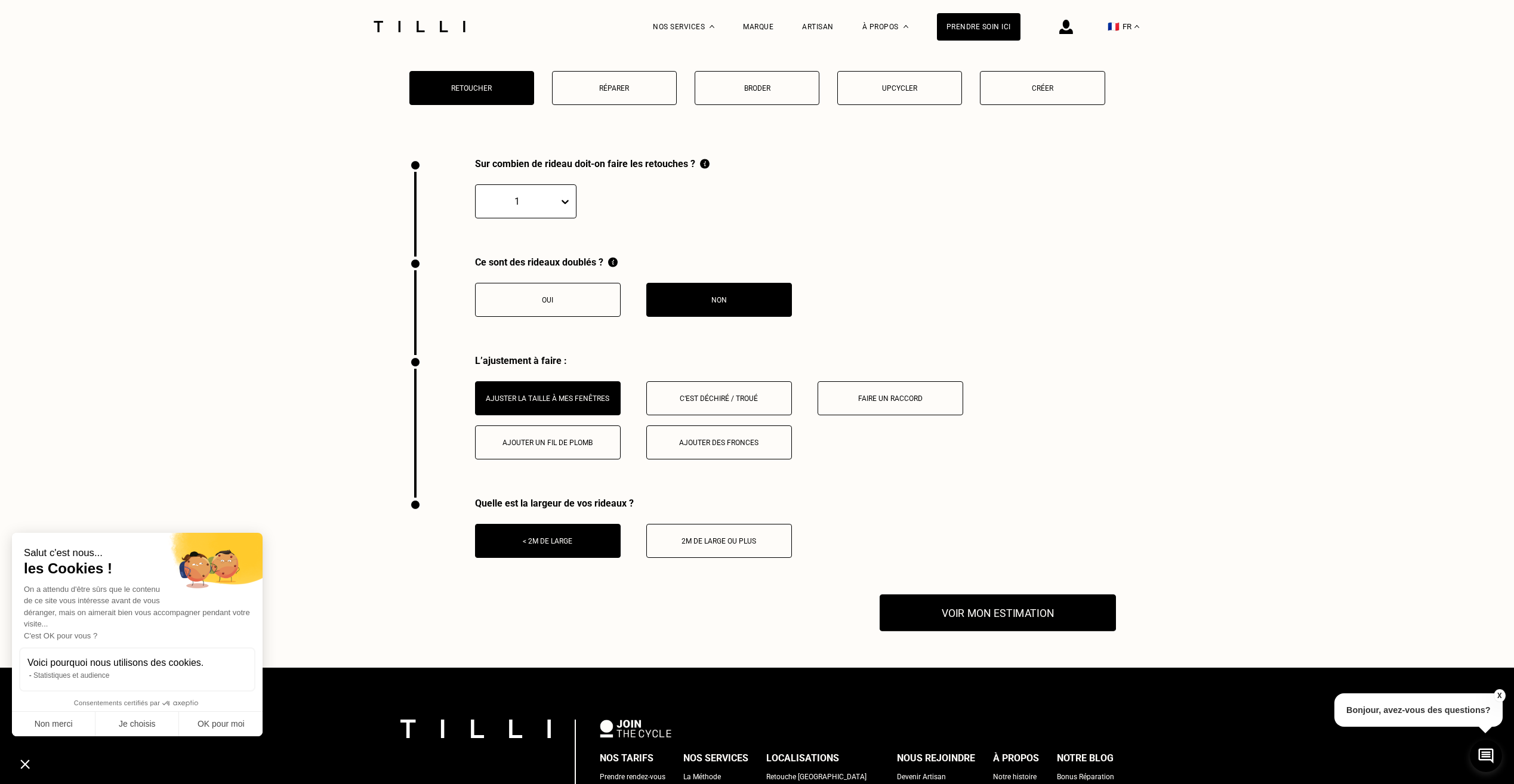
click at [940, 607] on button "Voir mon estimation" at bounding box center [997, 612] width 236 height 37
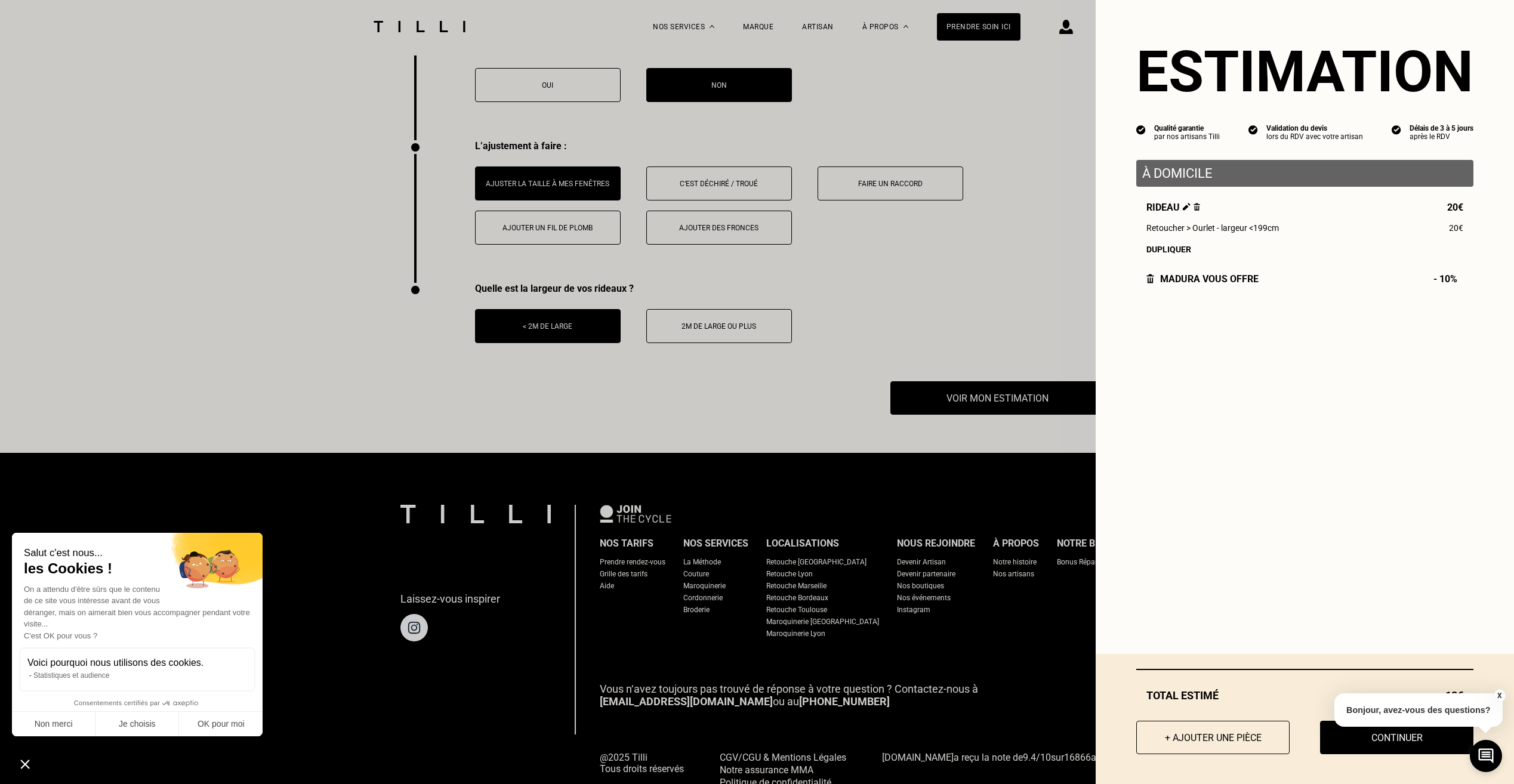
scroll to position [1797, 0]
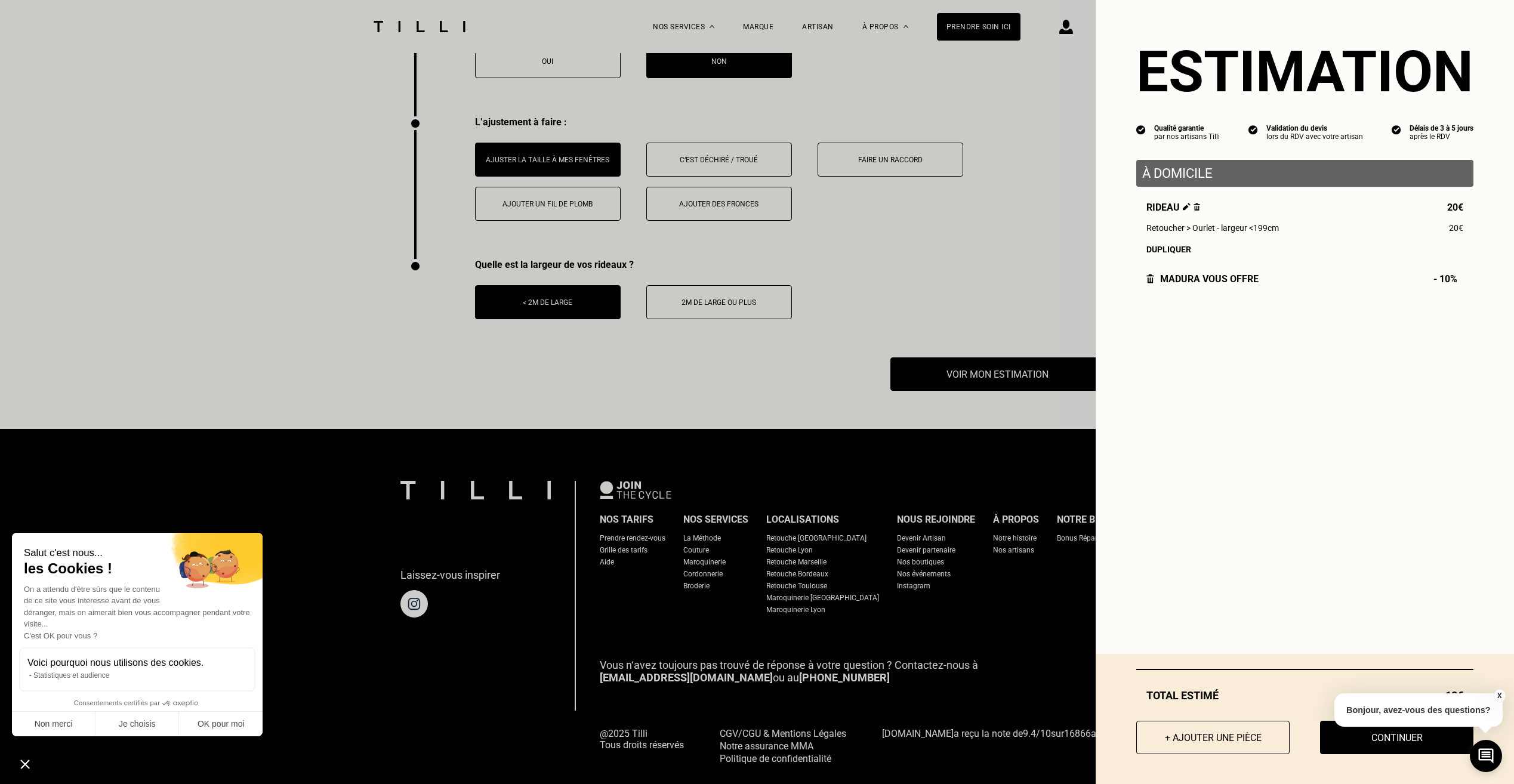
click at [1498, 694] on button "X" at bounding box center [1499, 695] width 12 height 13
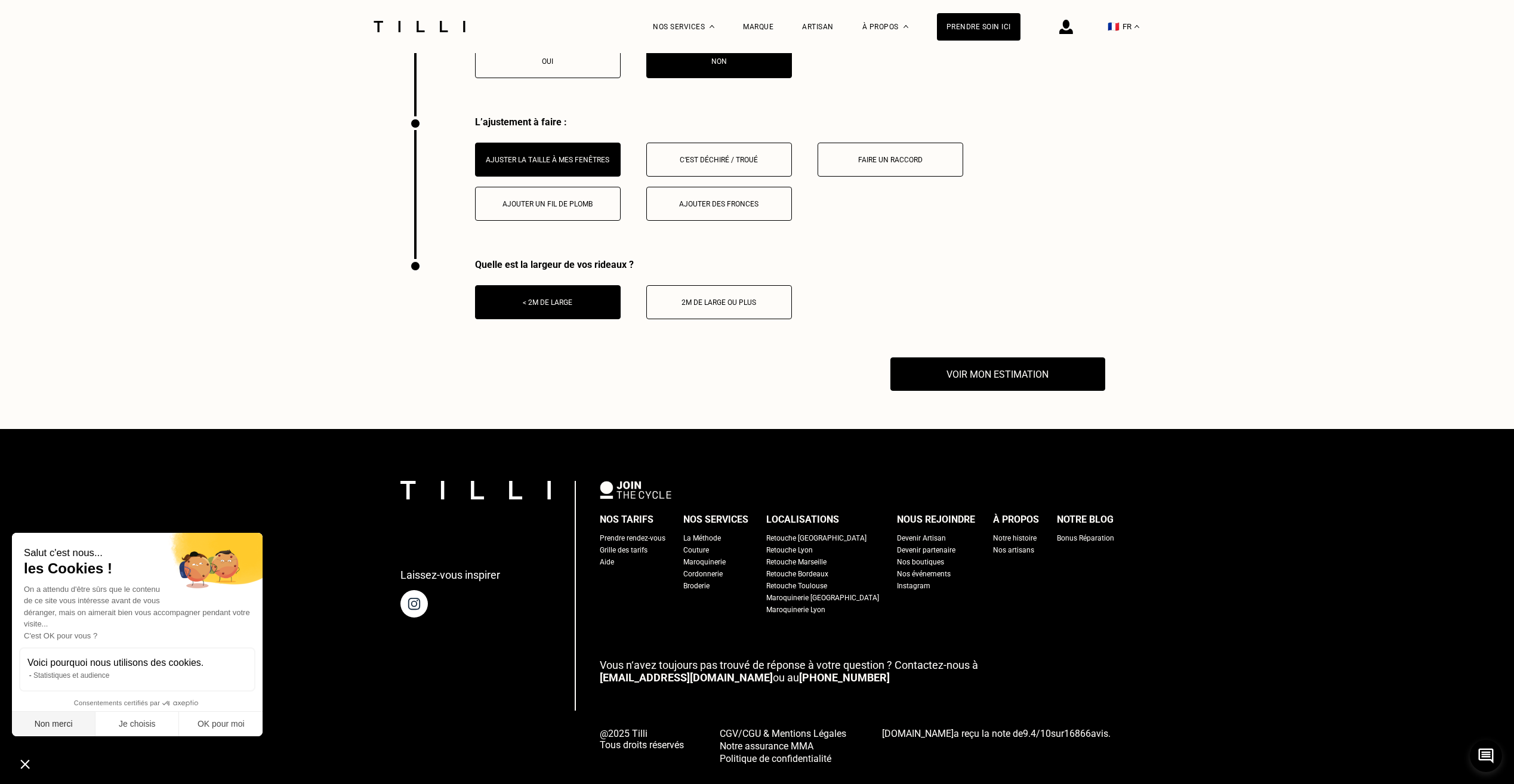
click at [73, 722] on button "Non merci" at bounding box center [53, 724] width 84 height 25
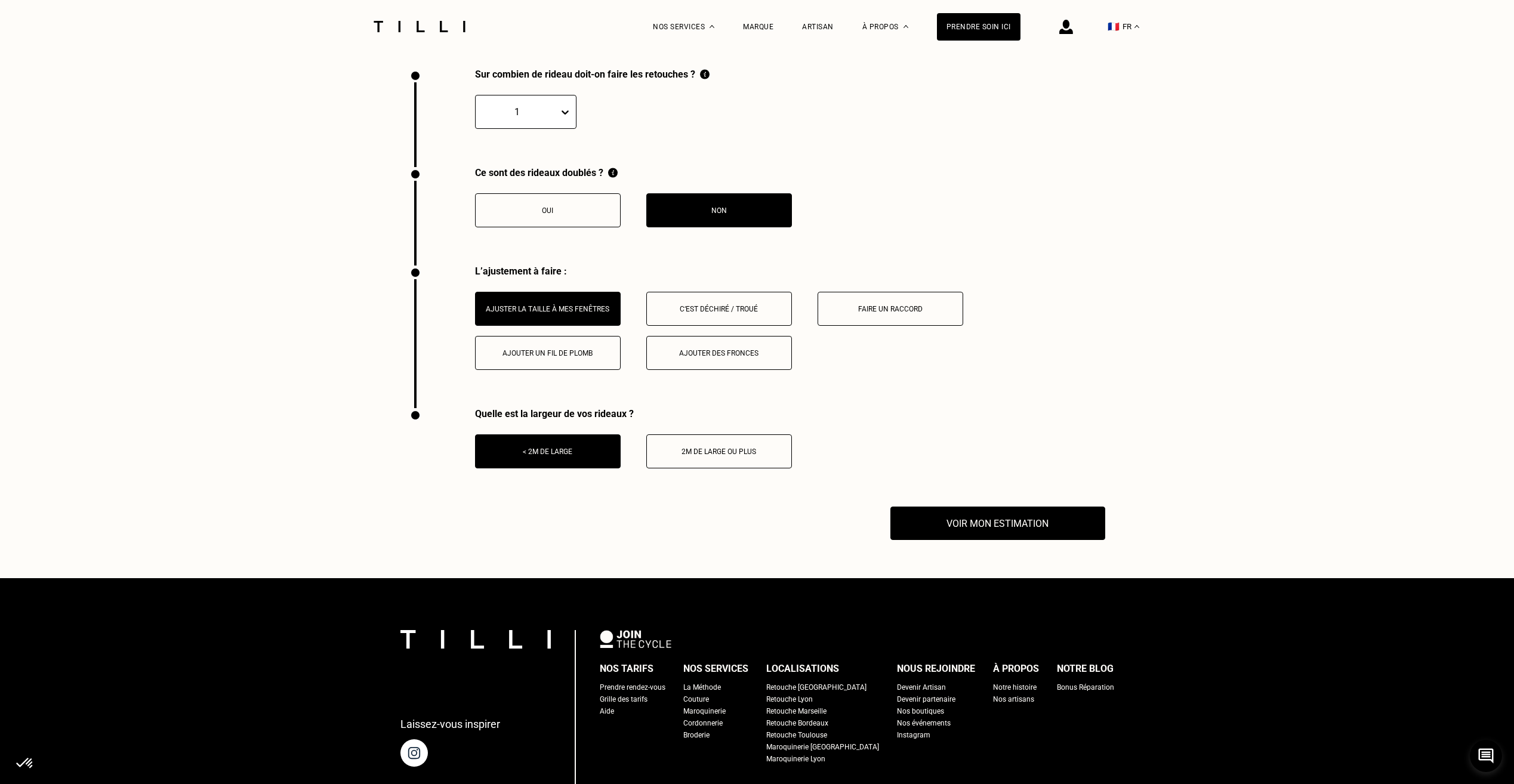
scroll to position [1498, 0]
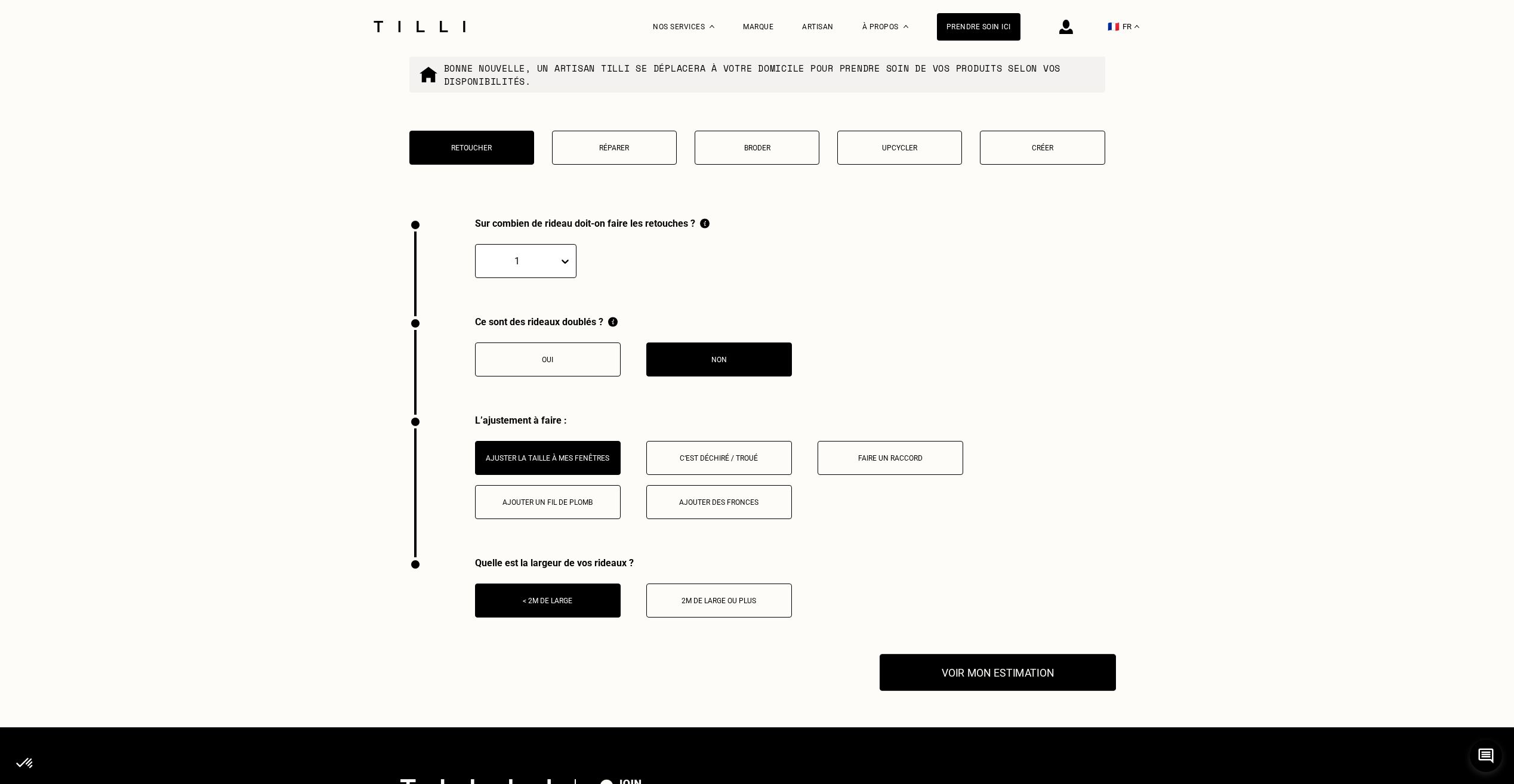
click at [992, 685] on button "Voir mon estimation" at bounding box center [997, 672] width 236 height 37
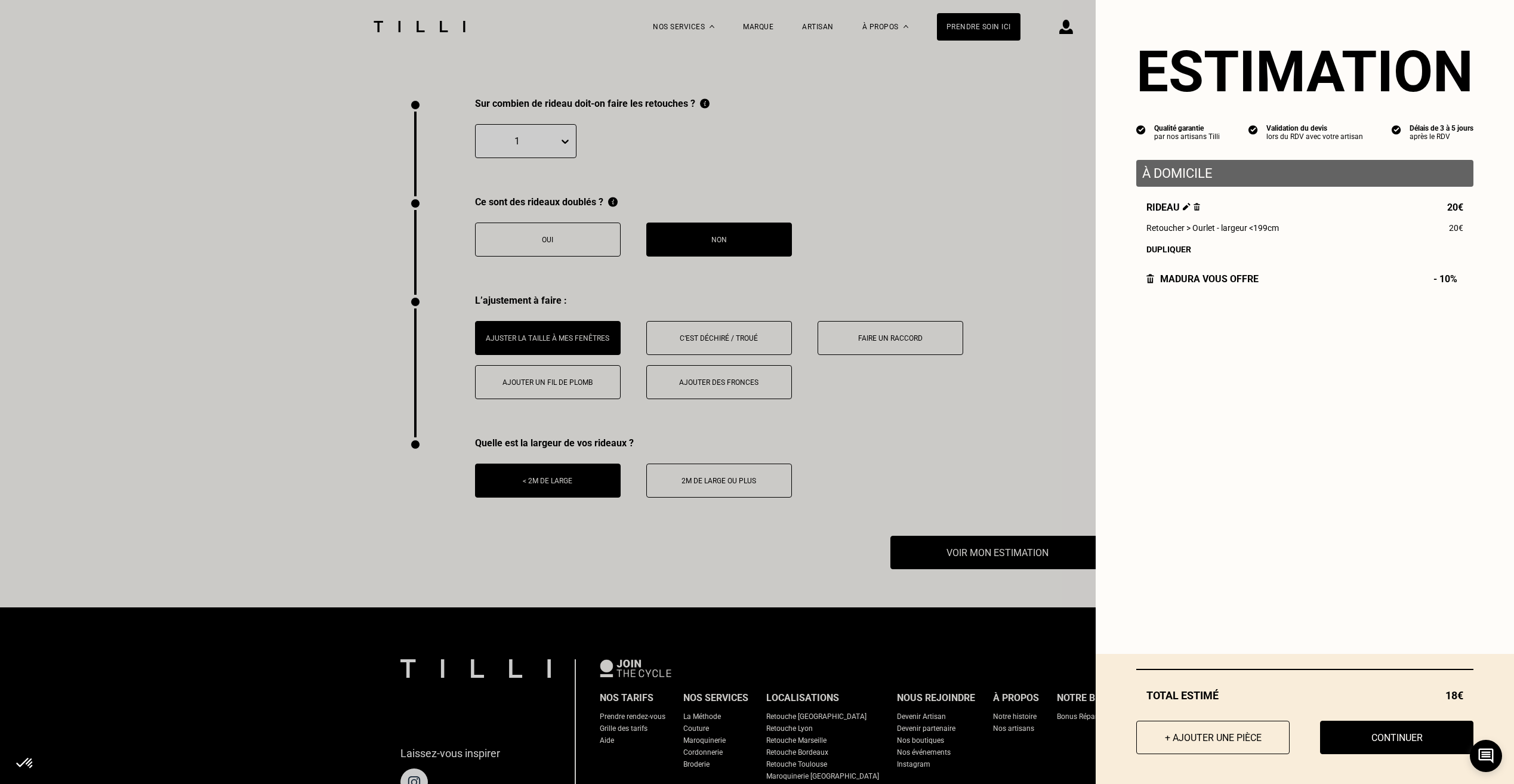
scroll to position [1618, 0]
click at [1364, 741] on button "Continuer" at bounding box center [1397, 737] width 169 height 37
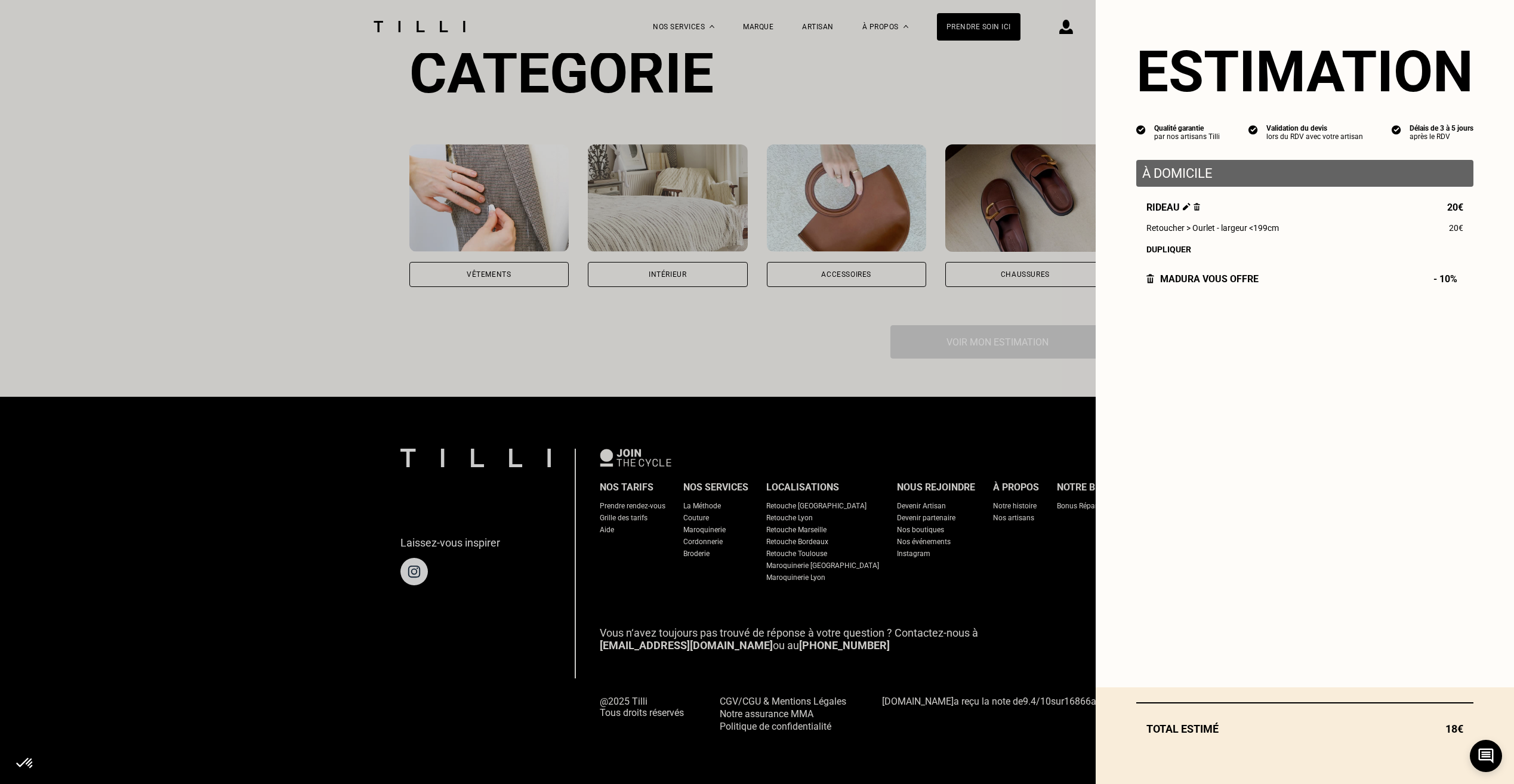
scroll to position [795, 0]
select select "FR"
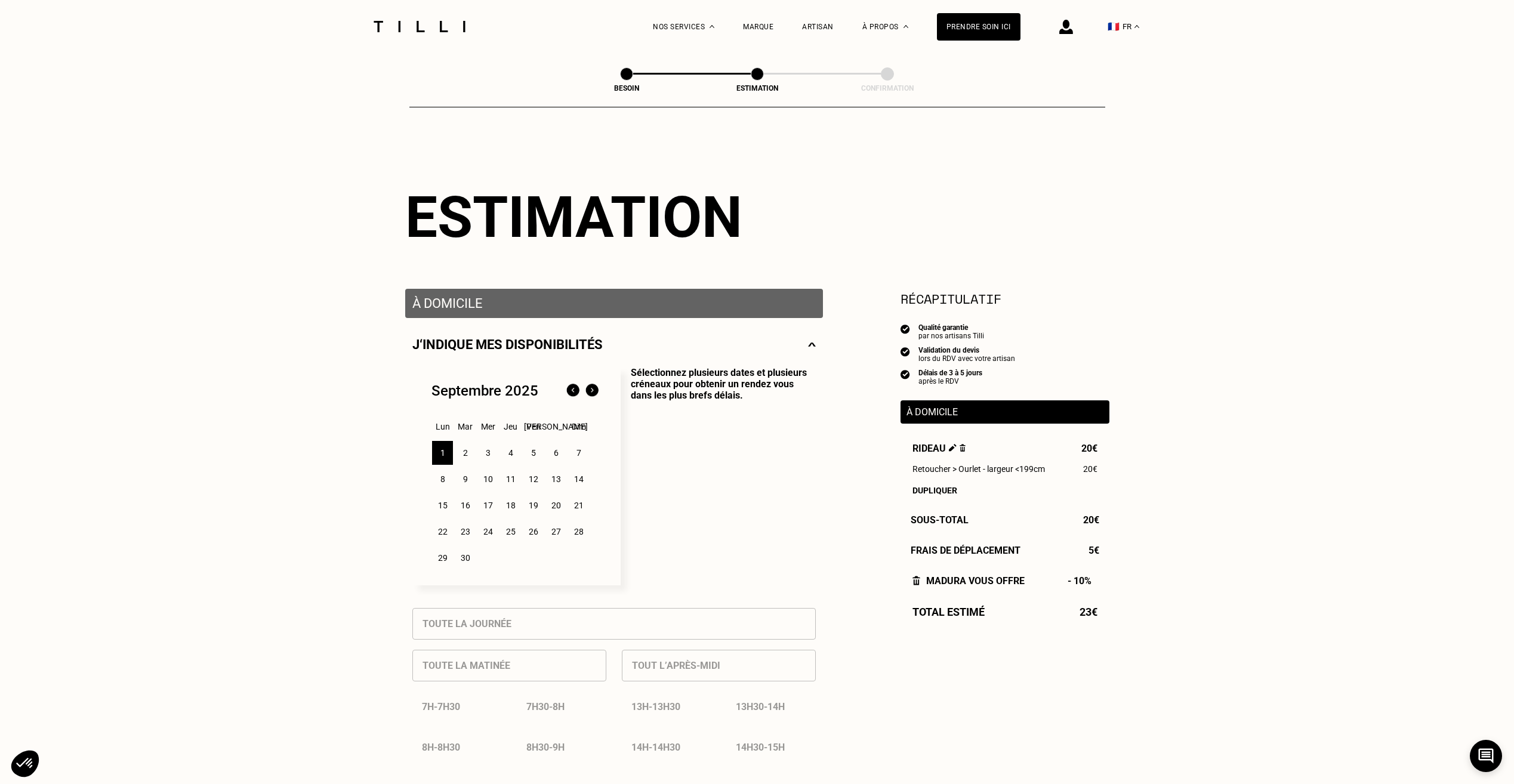
click at [512, 457] on div "4" at bounding box center [510, 452] width 21 height 24
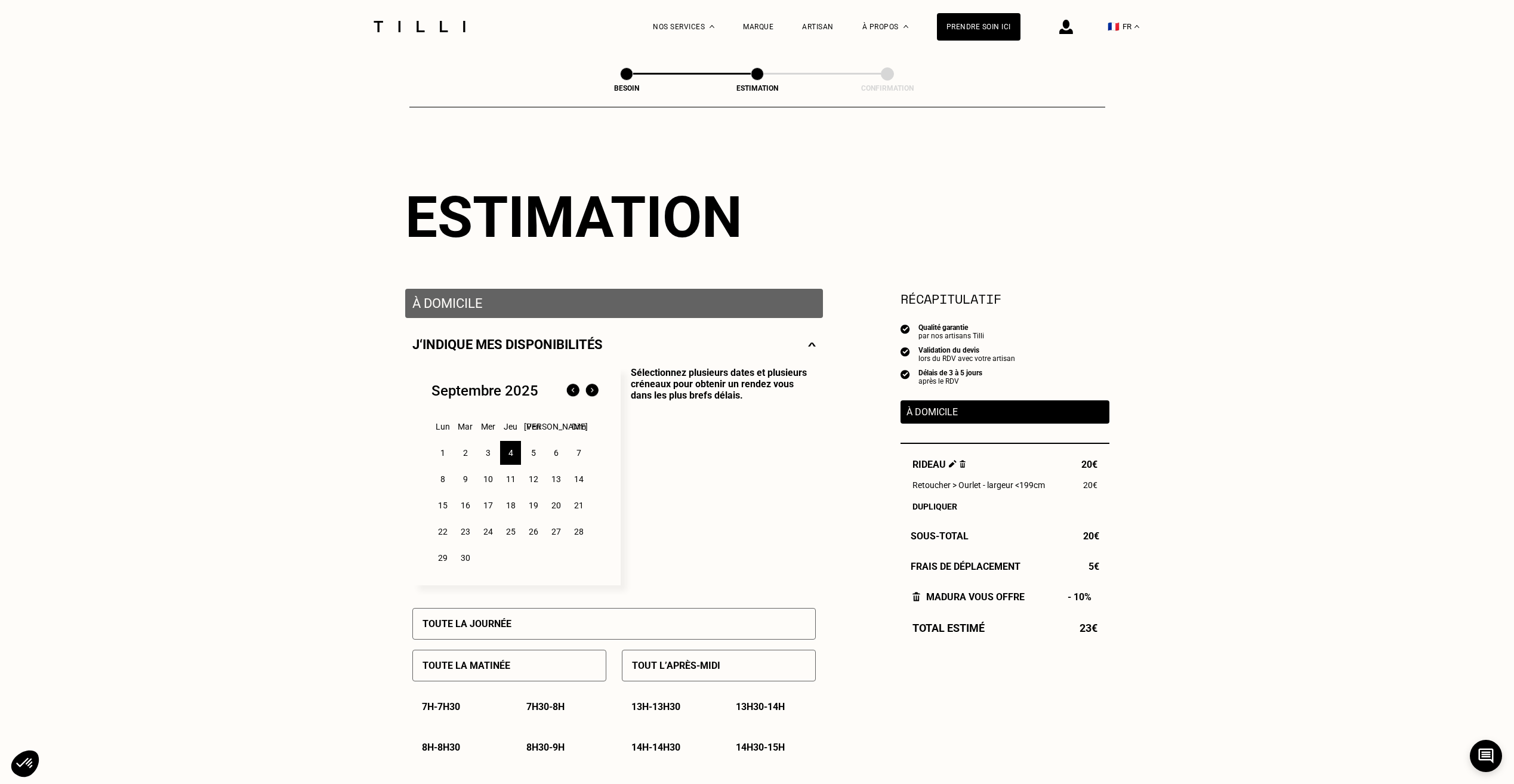
click at [670, 668] on p "Tout l’après-midi" at bounding box center [676, 665] width 89 height 12
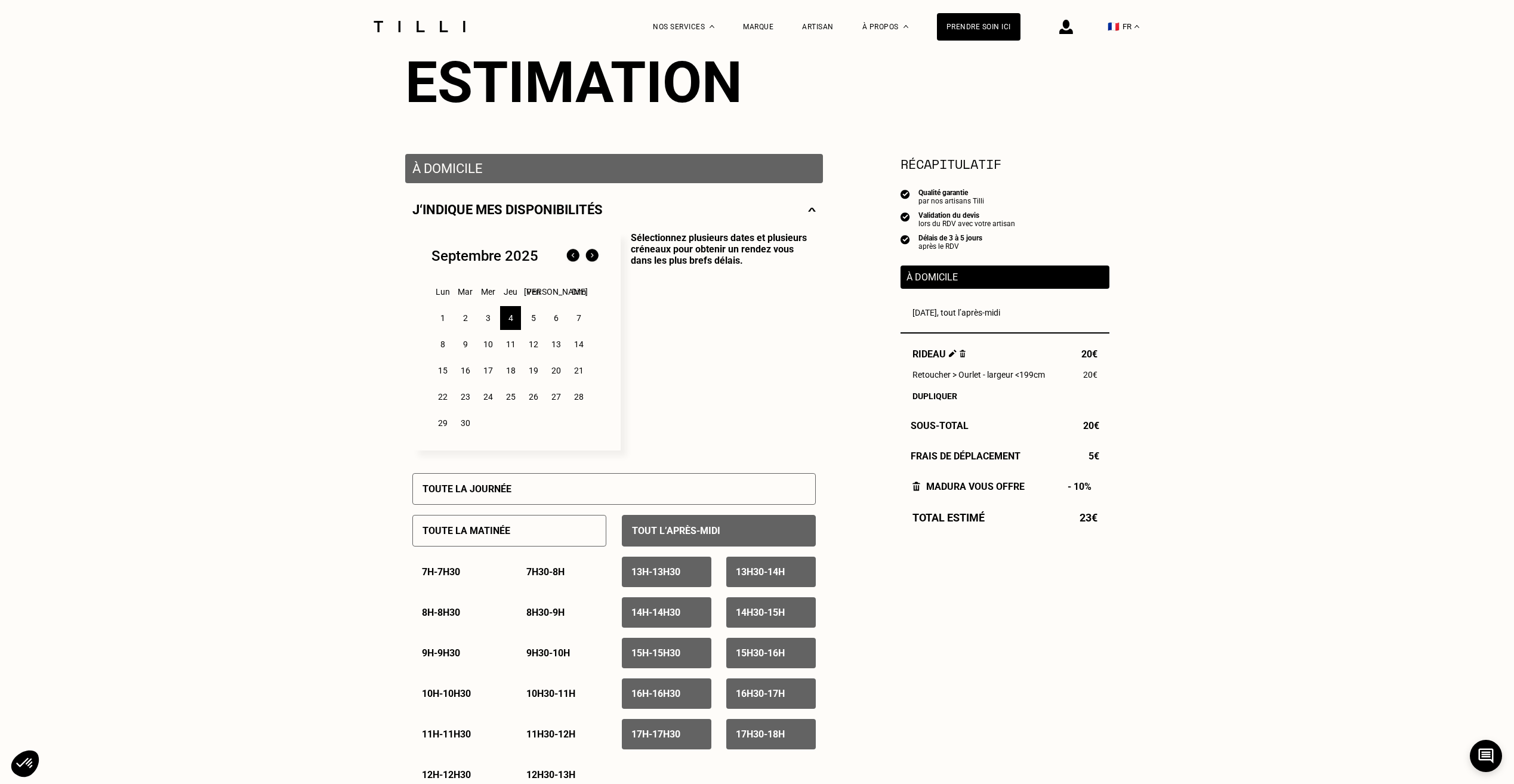
scroll to position [179, 0]
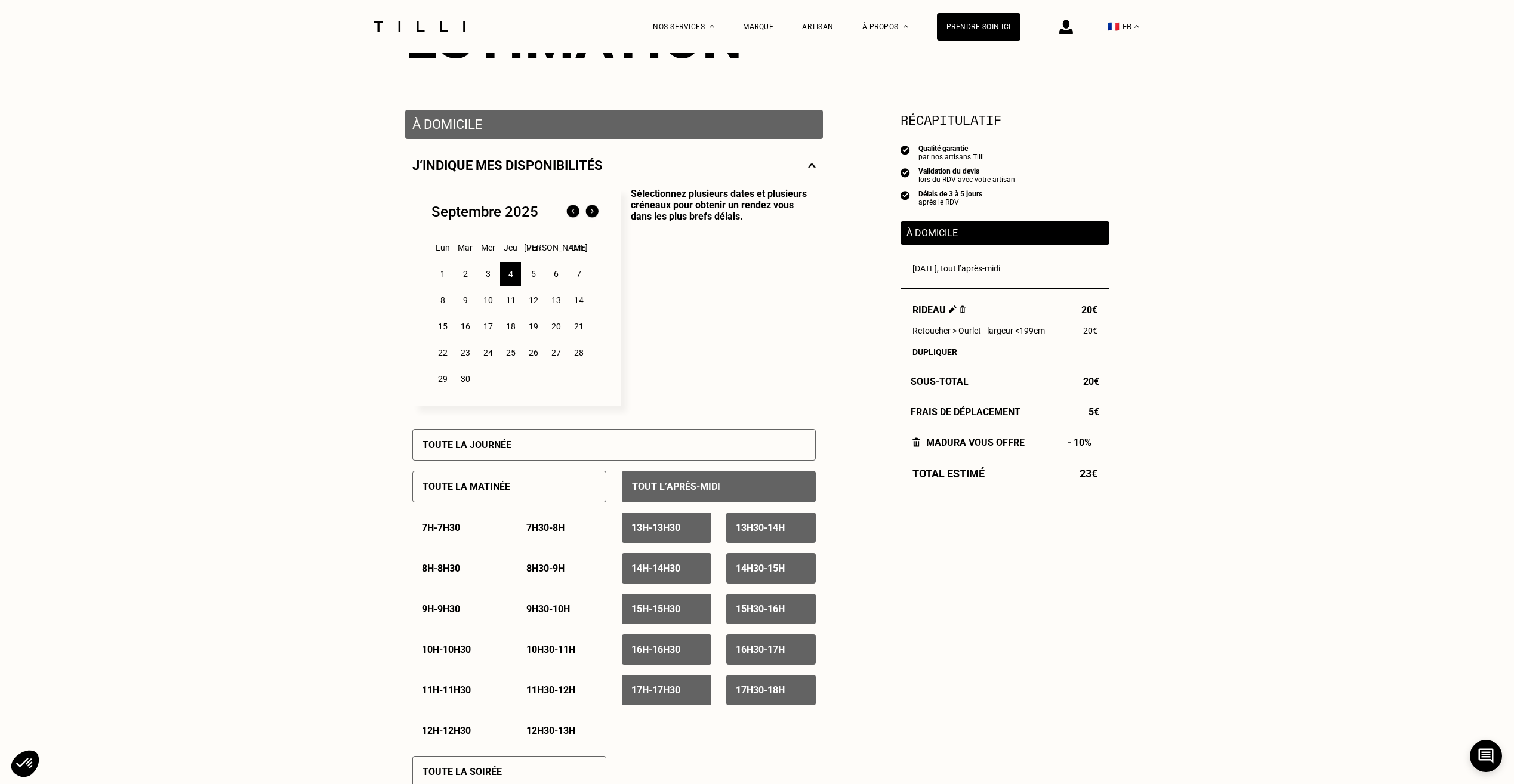
click at [642, 529] on p "13h - 13h30" at bounding box center [656, 528] width 49 height 12
click at [768, 534] on p "13h30 - 14h" at bounding box center [760, 528] width 49 height 12
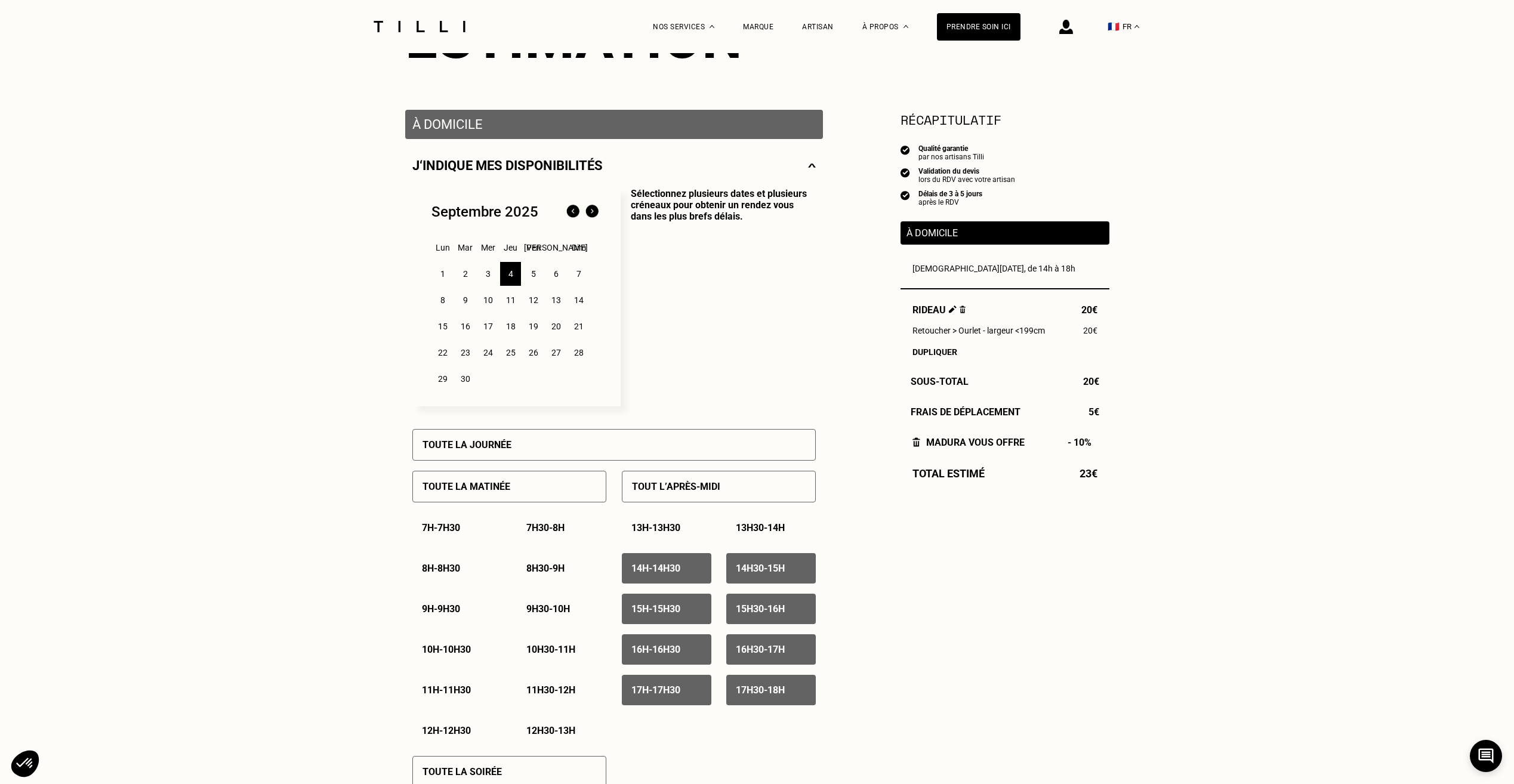
click at [754, 699] on div "17h30 - 18h" at bounding box center [771, 690] width 90 height 31
click at [691, 695] on div "17h - 17h30" at bounding box center [667, 690] width 90 height 31
click at [534, 278] on div "5" at bounding box center [533, 273] width 21 height 24
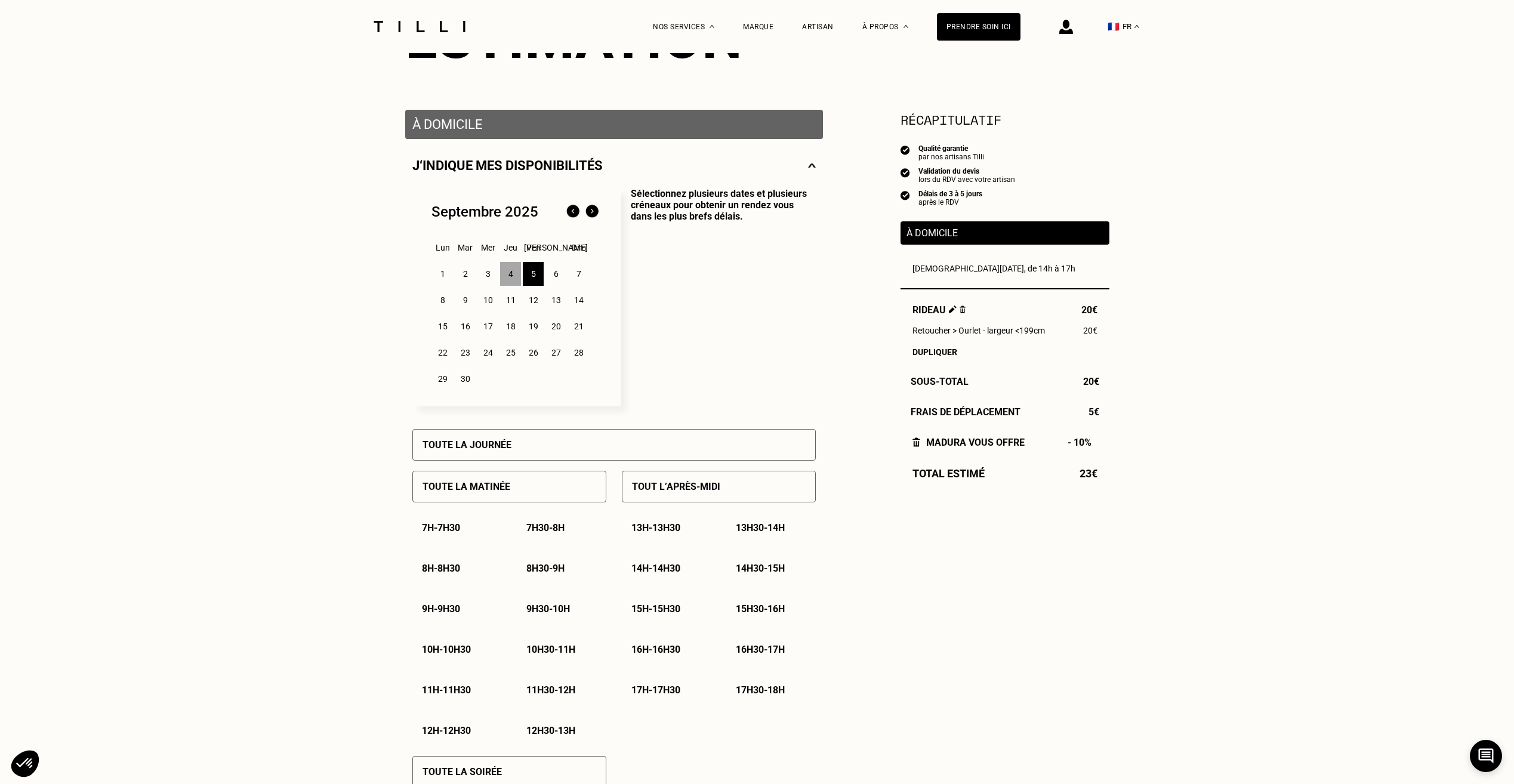
click at [564, 496] on div "Toute la matinée" at bounding box center [509, 486] width 194 height 31
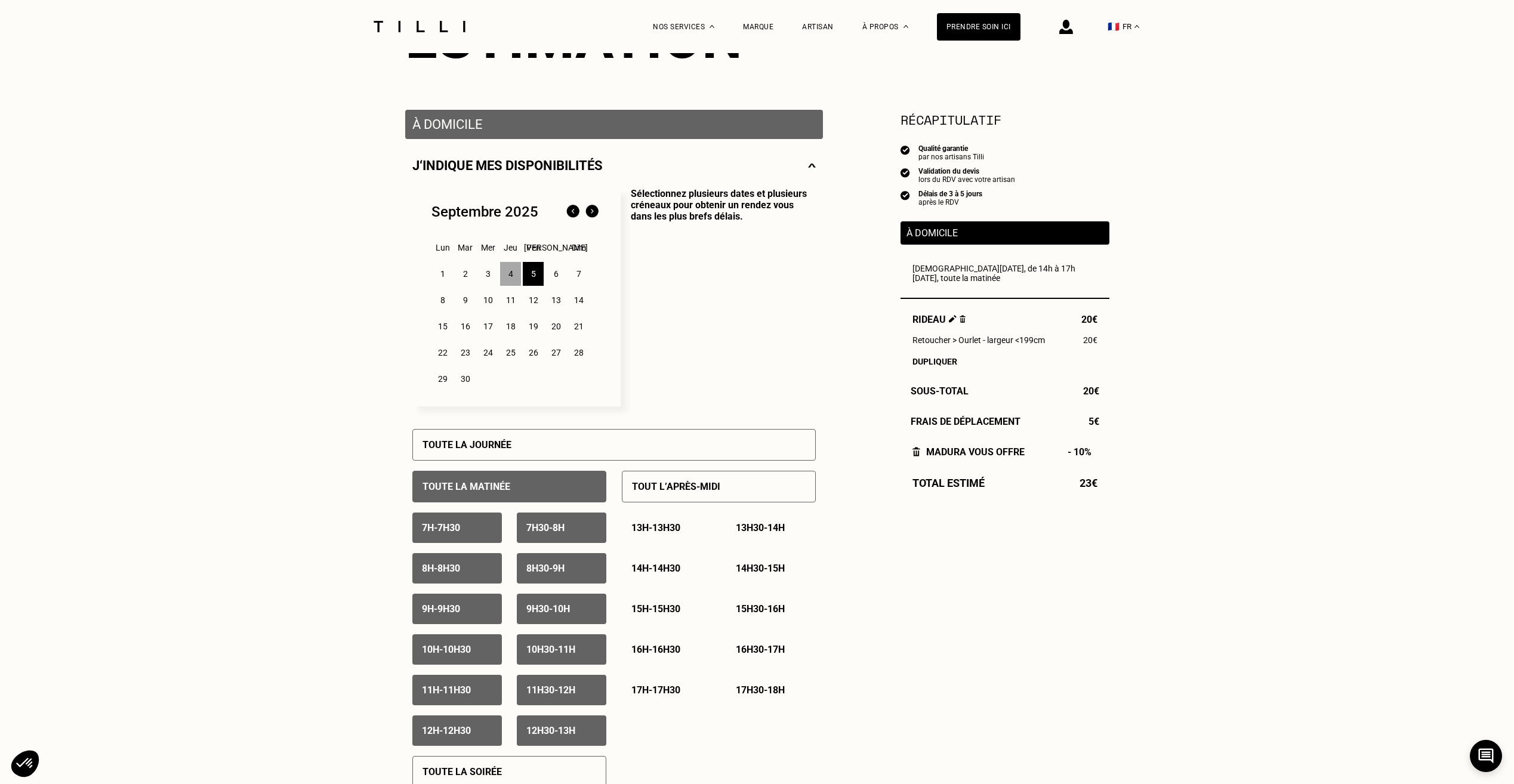
click at [648, 492] on p "Tout l’après-midi" at bounding box center [676, 486] width 89 height 12
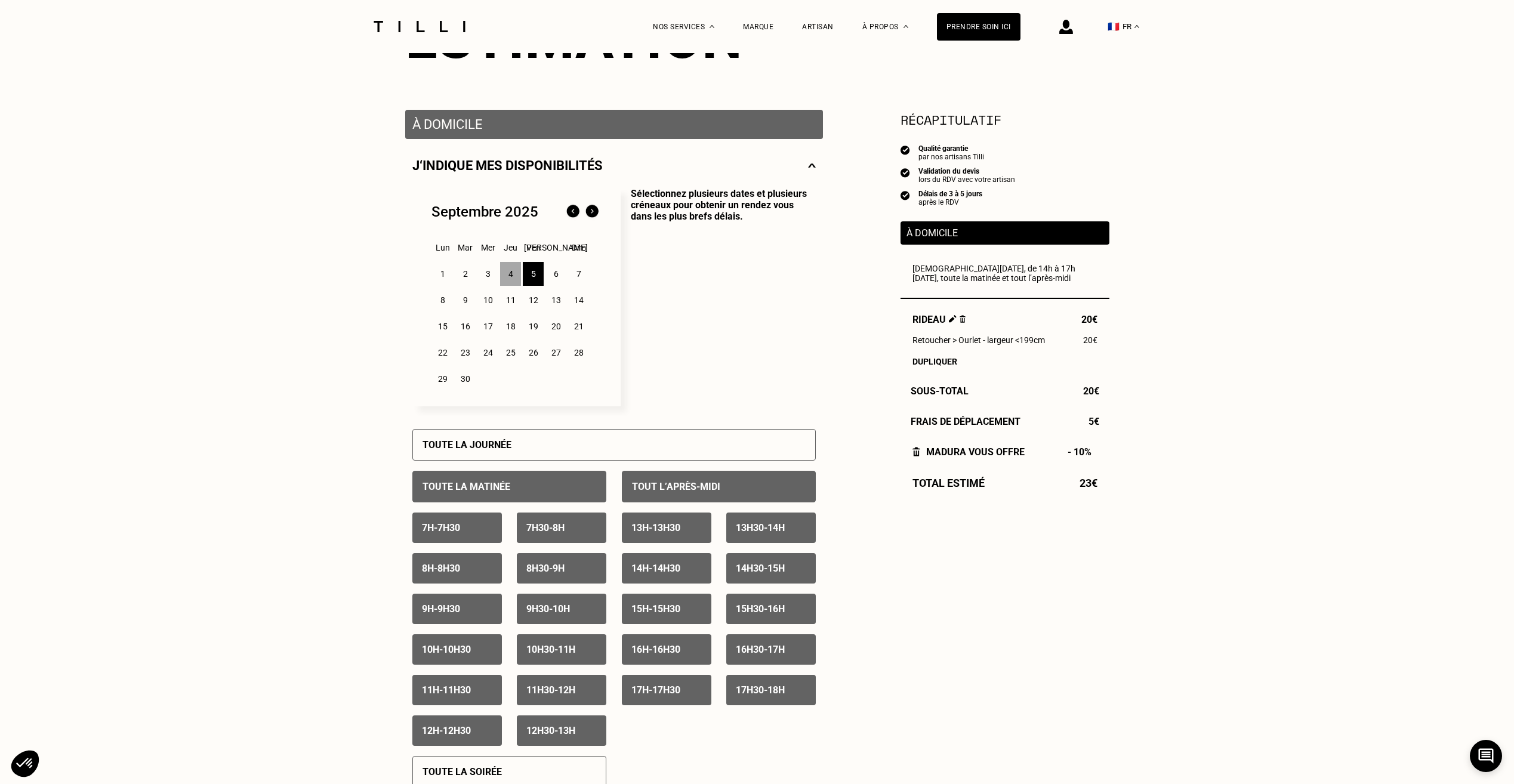
click at [666, 534] on p "13h - 13h30" at bounding box center [656, 528] width 49 height 12
click at [755, 531] on p "13h30 - 14h" at bounding box center [760, 528] width 49 height 12
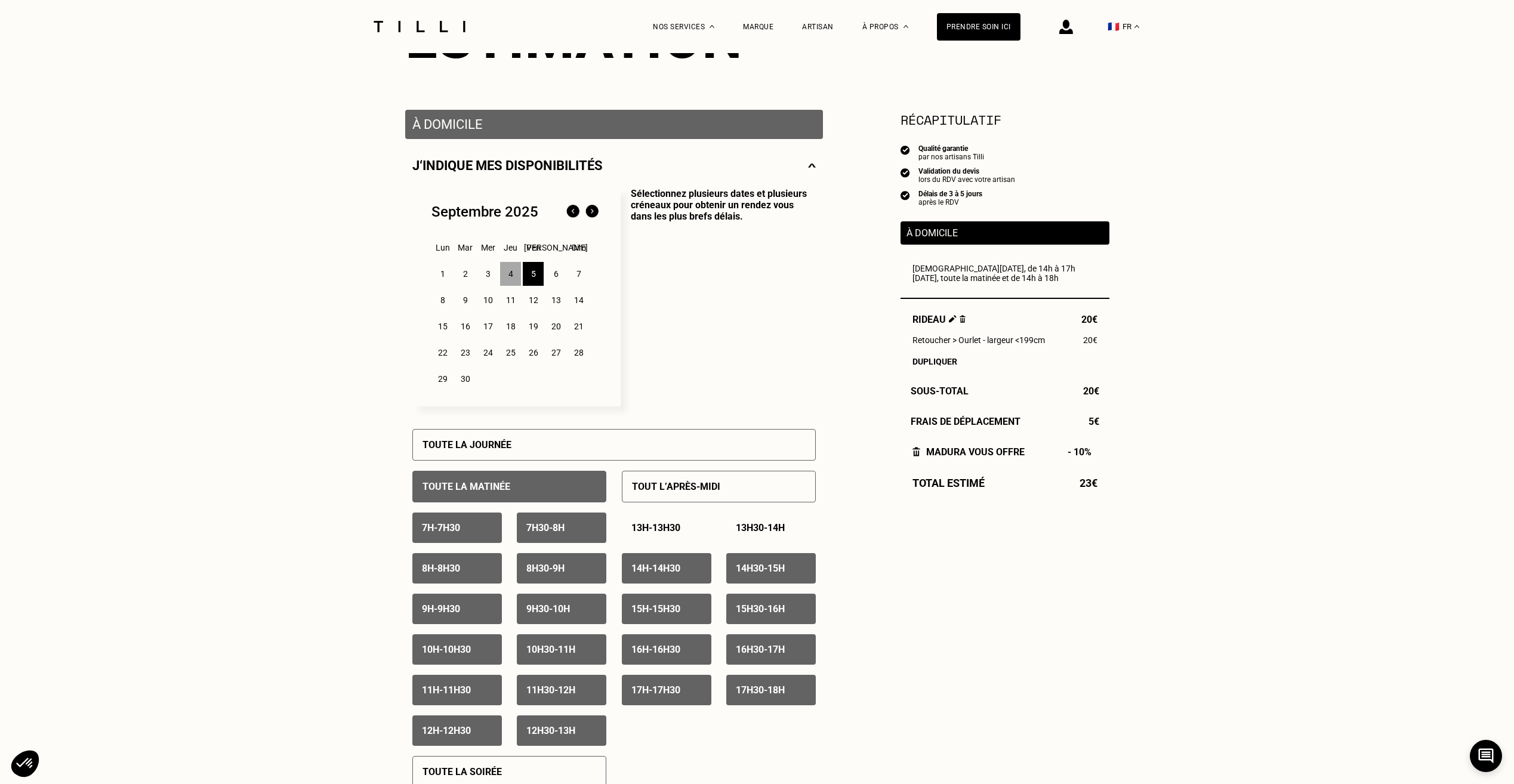
click at [440, 534] on p "7h - 7h30" at bounding box center [441, 528] width 38 height 12
click at [591, 525] on div "7h30 - 8h" at bounding box center [561, 527] width 90 height 31
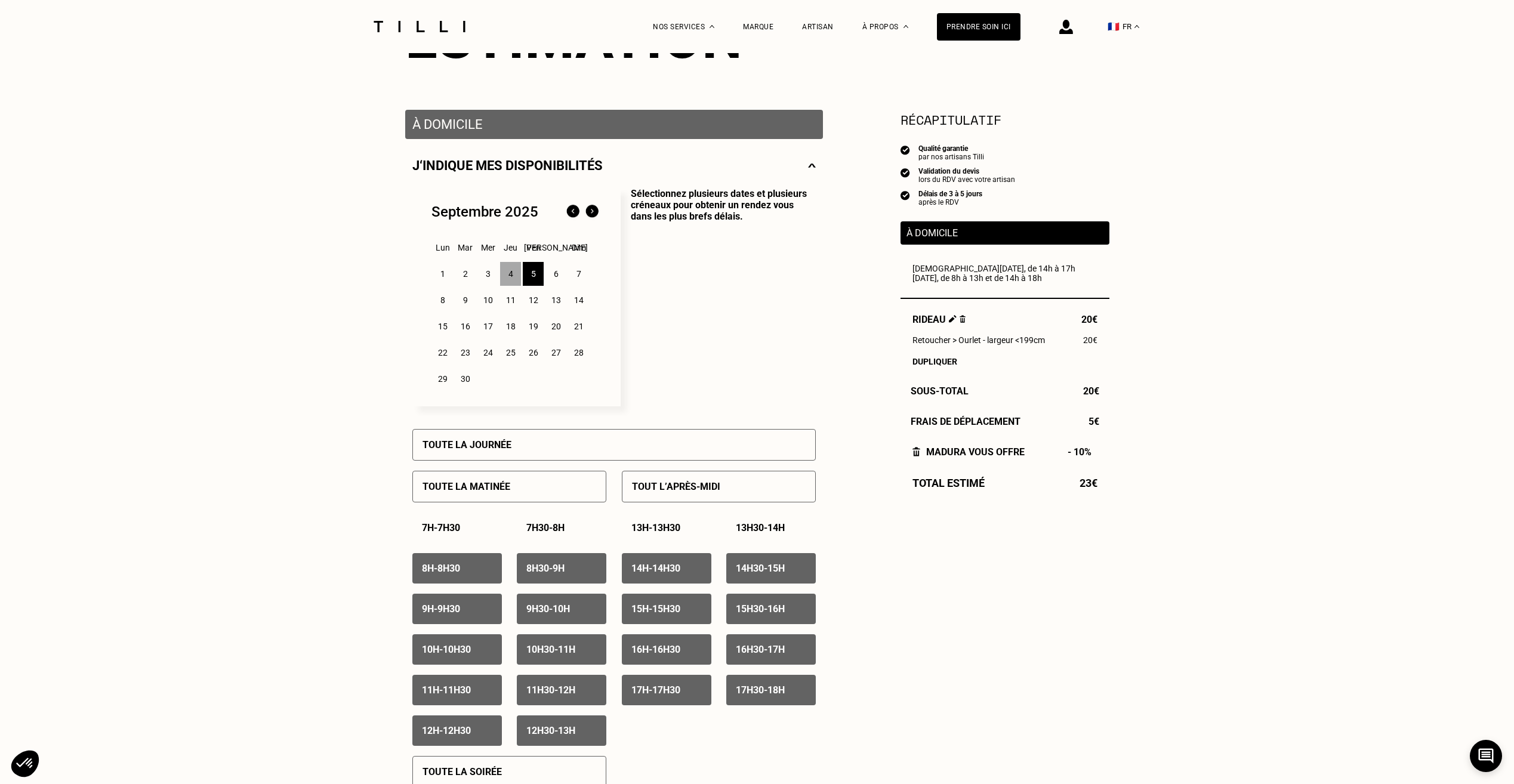
click at [465, 588] on div "7h - 7h30 7h30 - 8h 8h - 8h30 8h30 - 9h 9h - 9h30 9h30 - 10h 10h - 10h30 10h30 …" at bounding box center [509, 628] width 194 height 233
click at [510, 573] on div "7h - 7h30 7h30 - 8h 8h - 8h30 8h30 - 9h 9h - 9h30 9h30 - 10h 10h - 10h30 10h30 …" at bounding box center [509, 628] width 194 height 233
click at [551, 570] on p "8h30 - 9h" at bounding box center [546, 569] width 38 height 12
click at [487, 570] on div "8h - 8h30" at bounding box center [457, 568] width 90 height 31
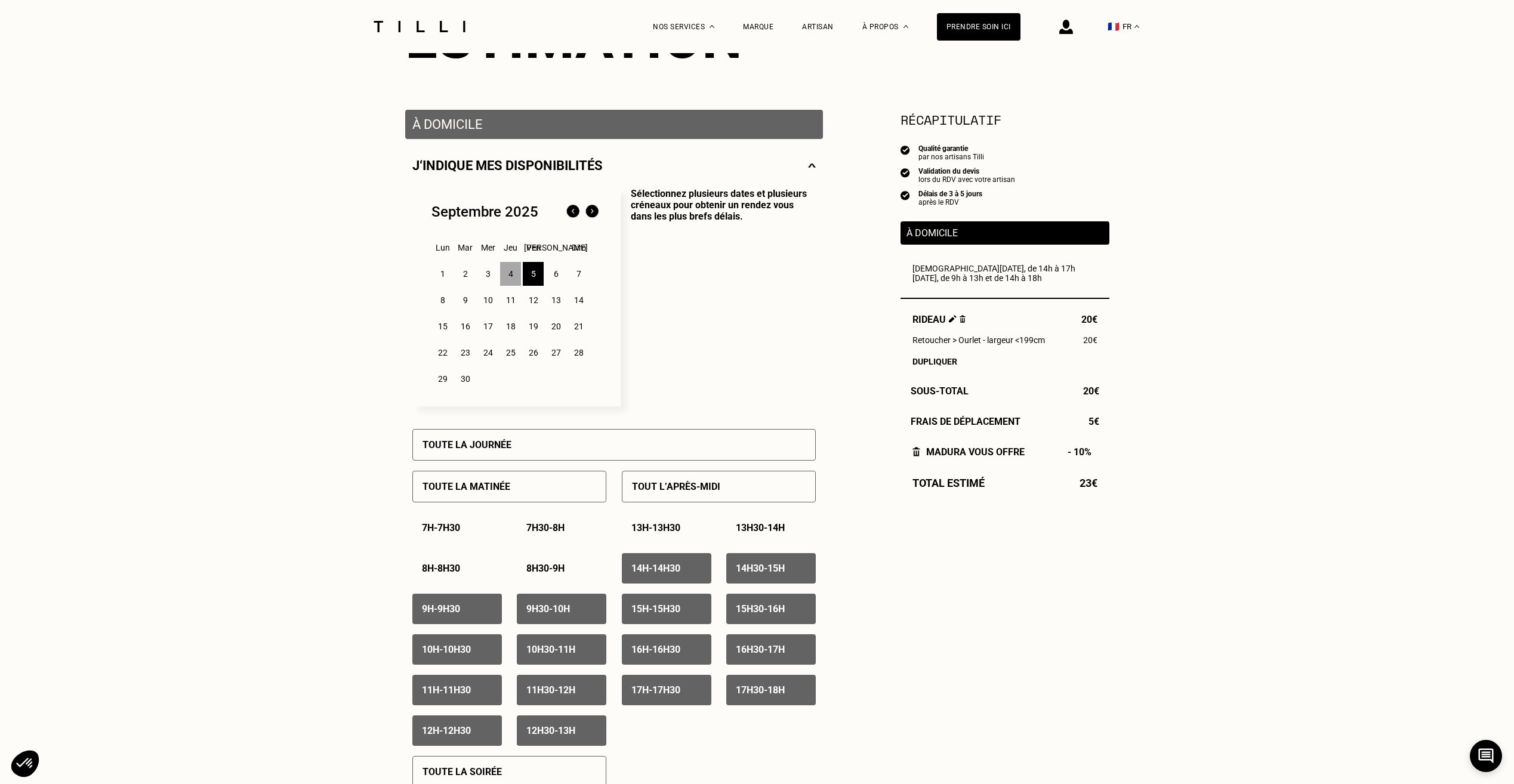
click at [567, 733] on p "12h30 - 13h" at bounding box center [551, 731] width 49 height 12
click at [748, 695] on p "17h30 - 18h" at bounding box center [760, 690] width 49 height 12
click at [667, 694] on p "17h - 17h30" at bounding box center [656, 690] width 49 height 12
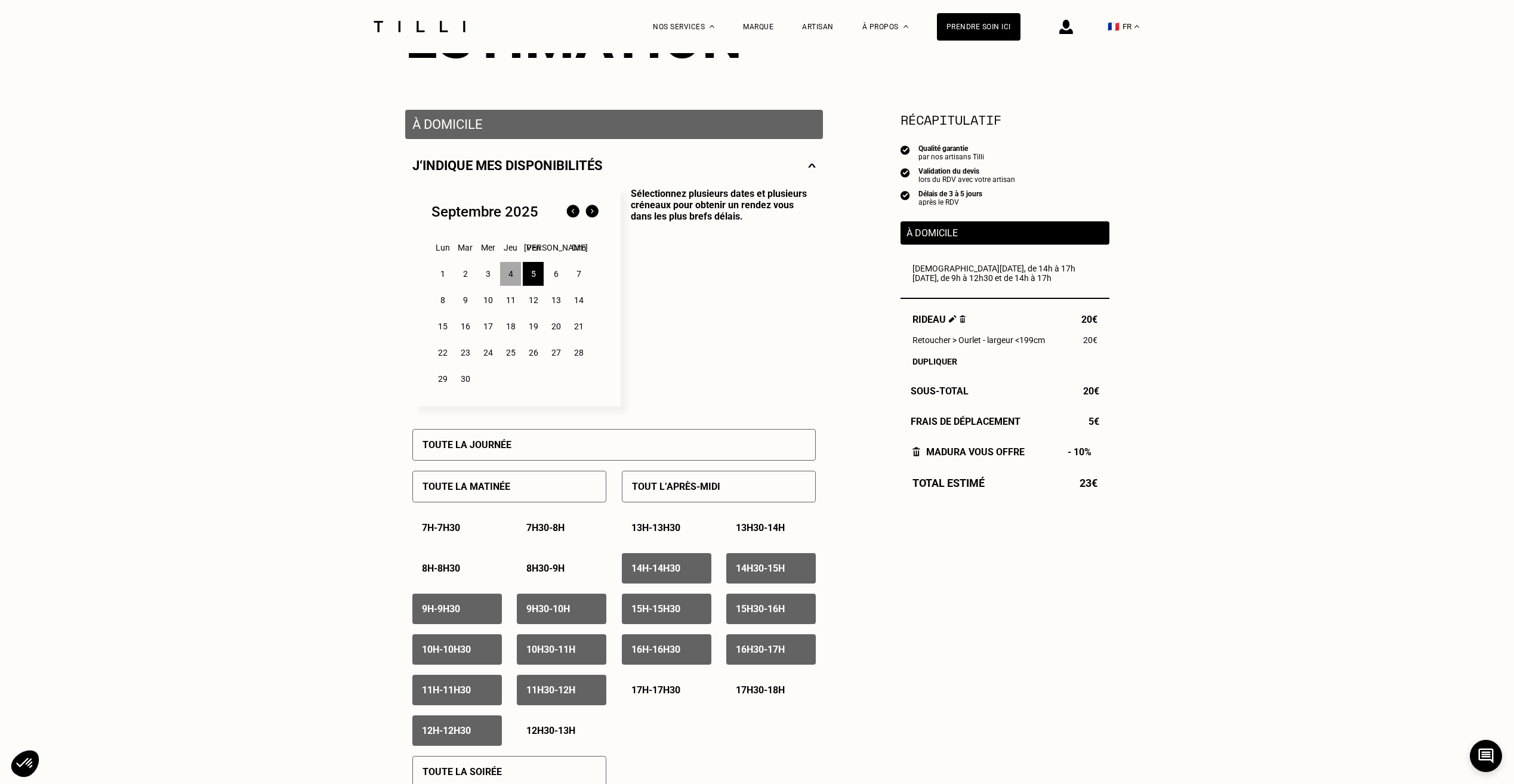
click at [469, 736] on p "12h - 12h30" at bounding box center [446, 731] width 49 height 12
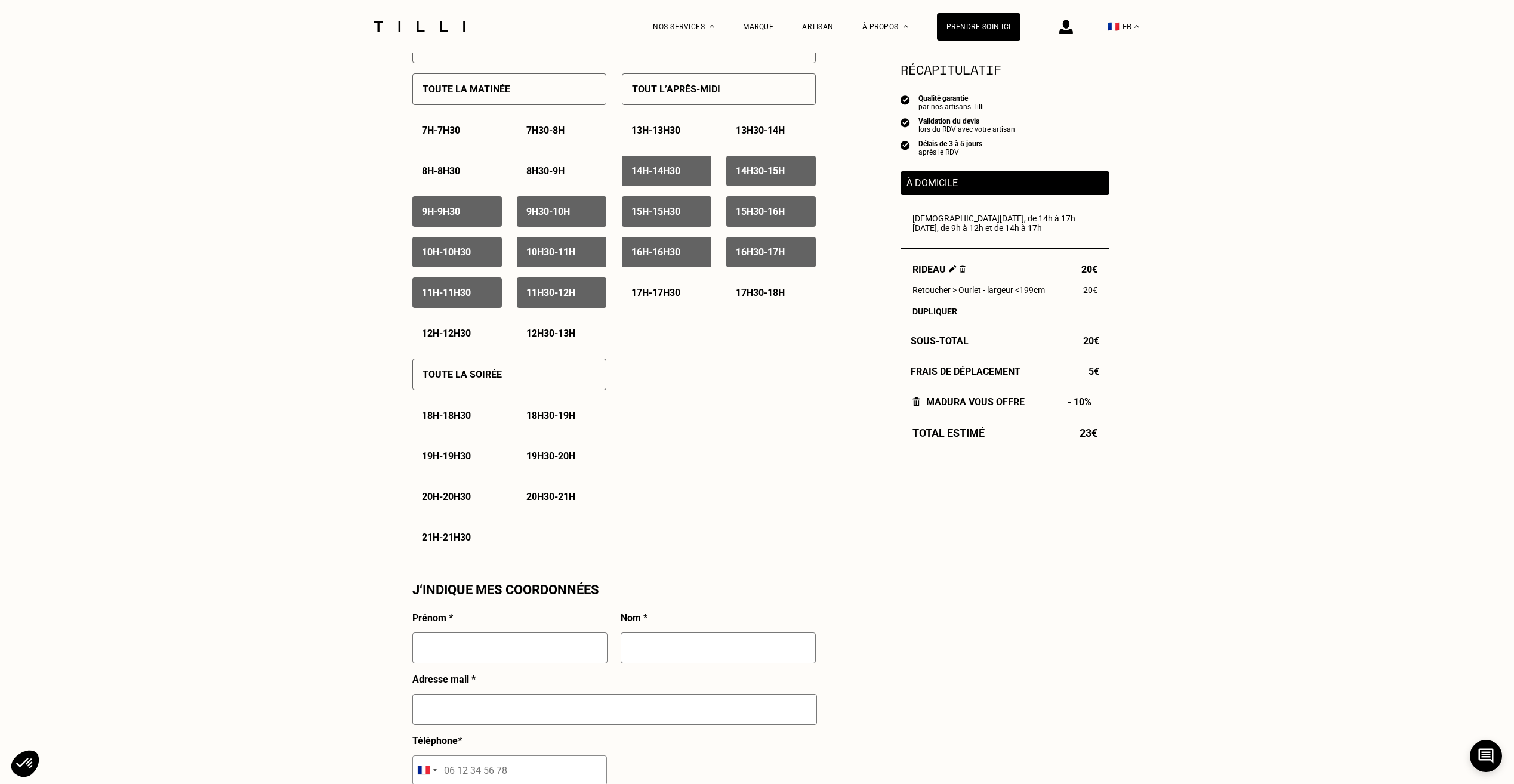
scroll to position [597, 0]
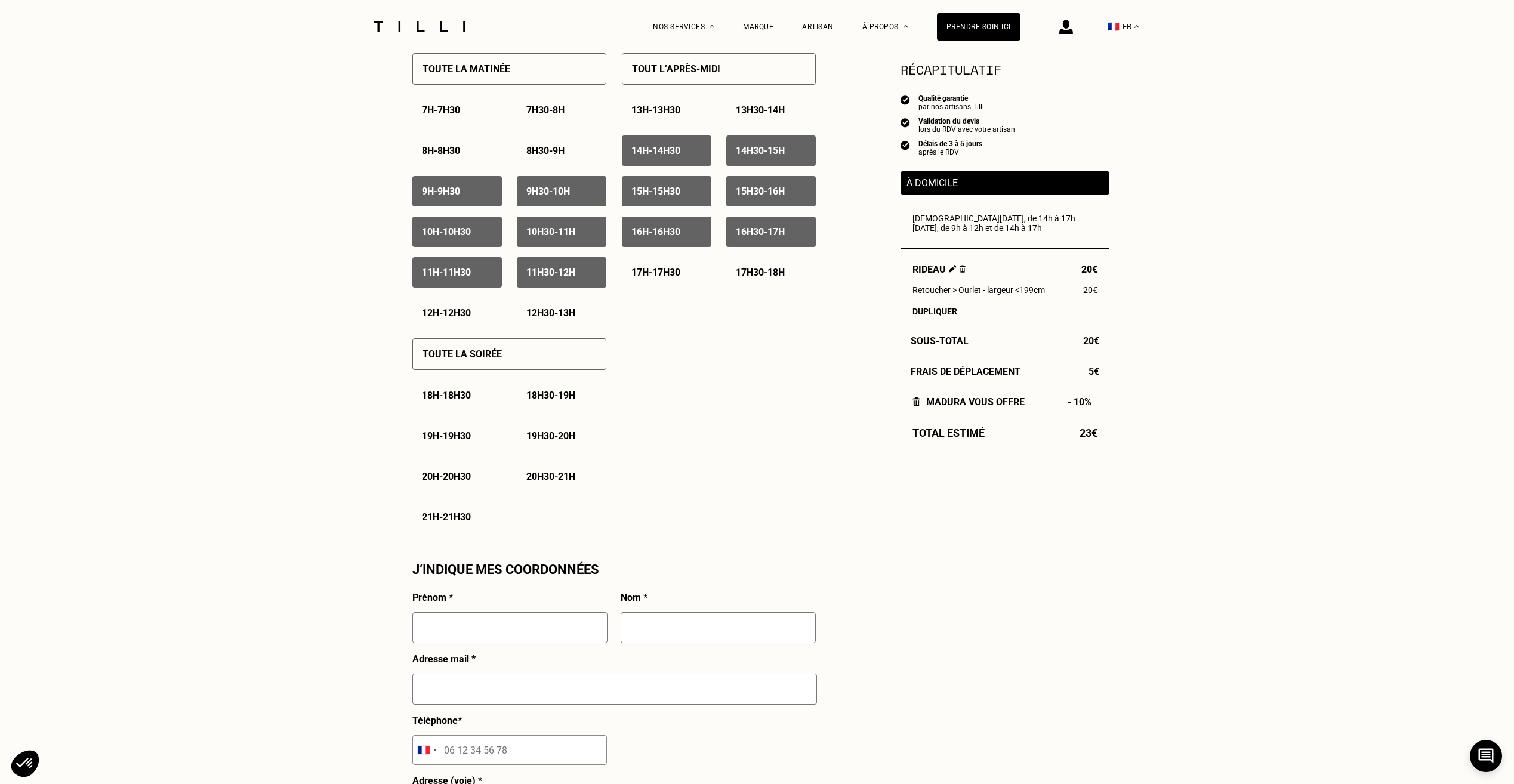
click at [529, 632] on input "text" at bounding box center [509, 627] width 195 height 31
type input "[PERSON_NAME]"
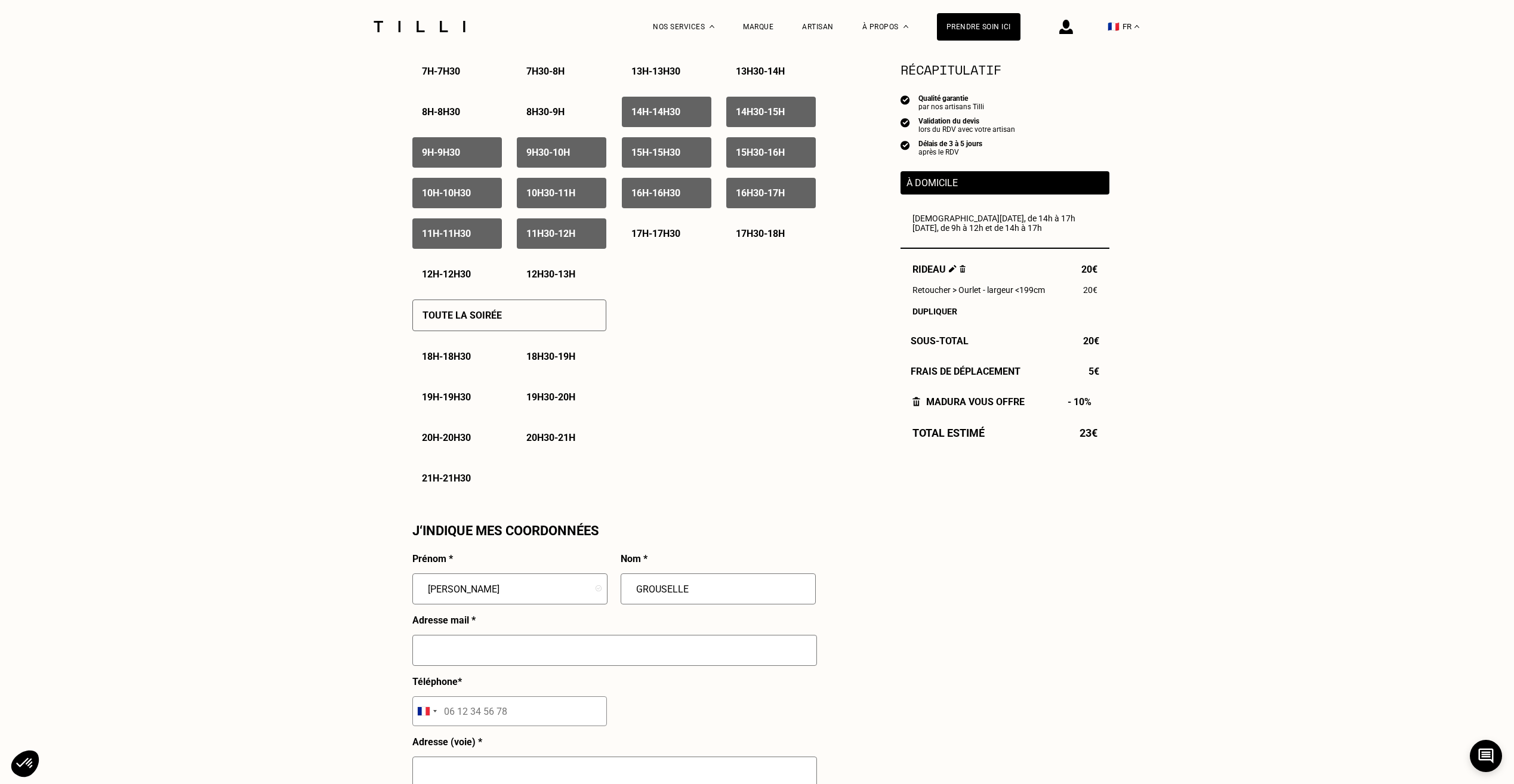
scroll to position [656, 0]
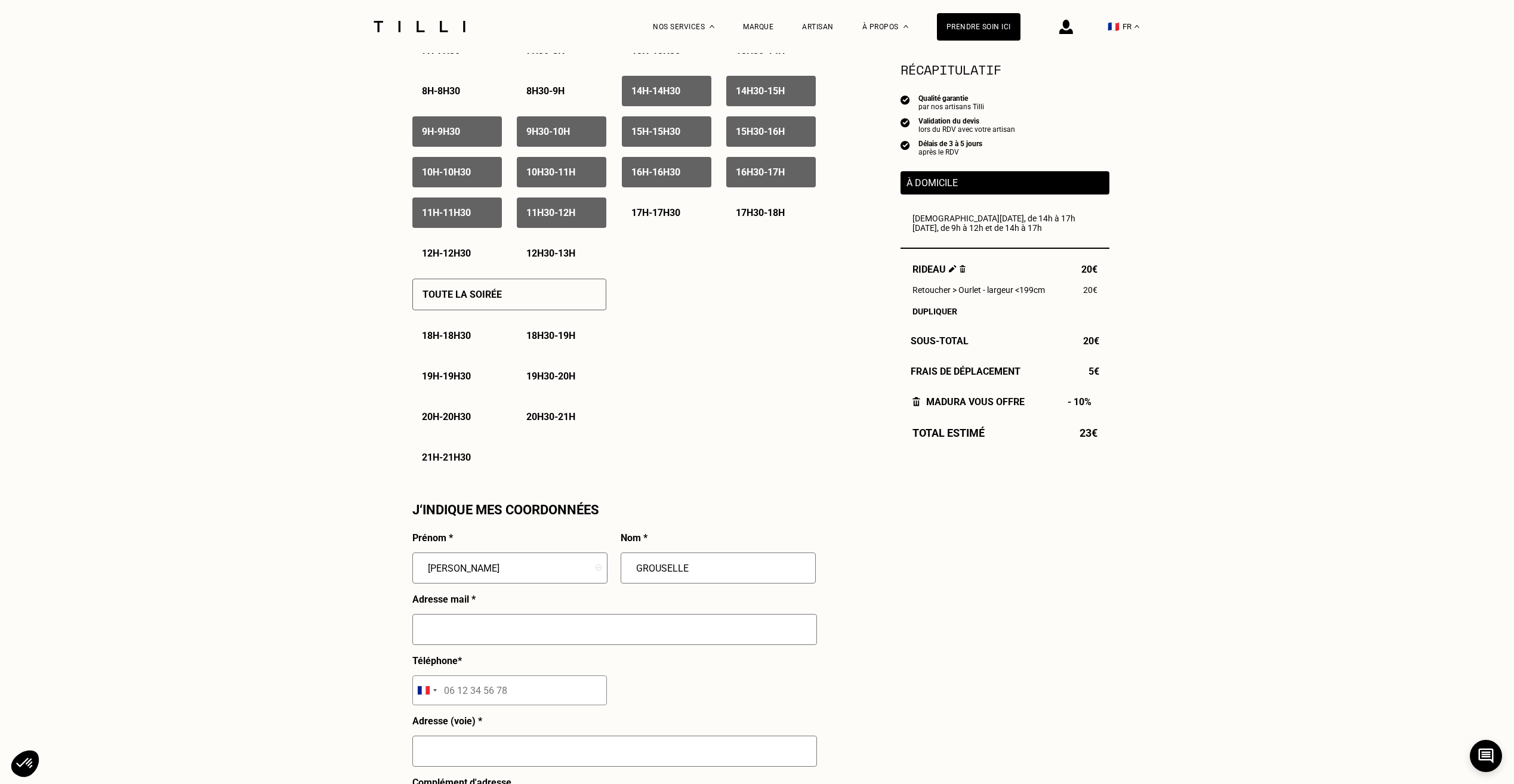
type input "GROUSELLE"
click at [493, 642] on input "text" at bounding box center [614, 629] width 405 height 31
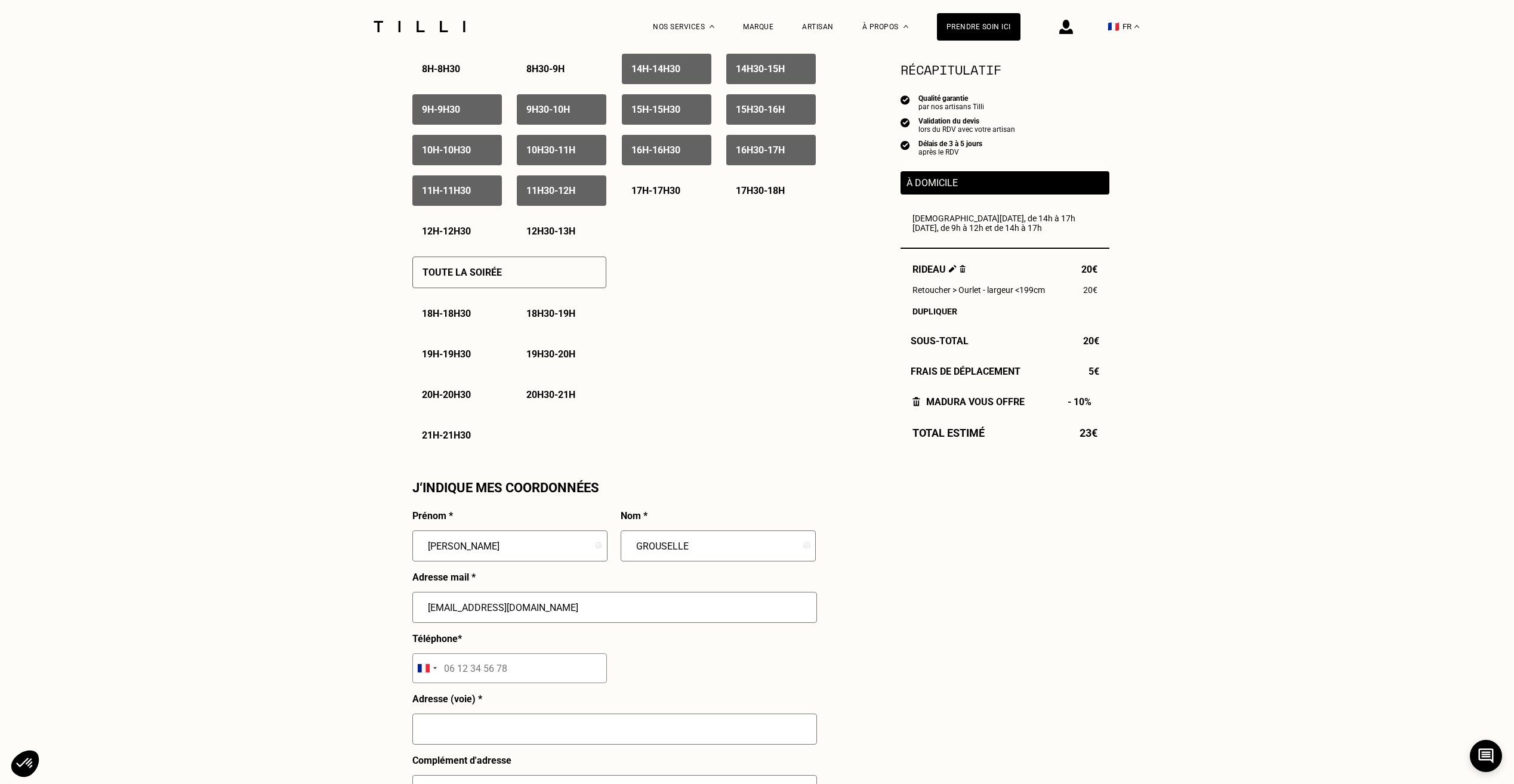
scroll to position [716, 0]
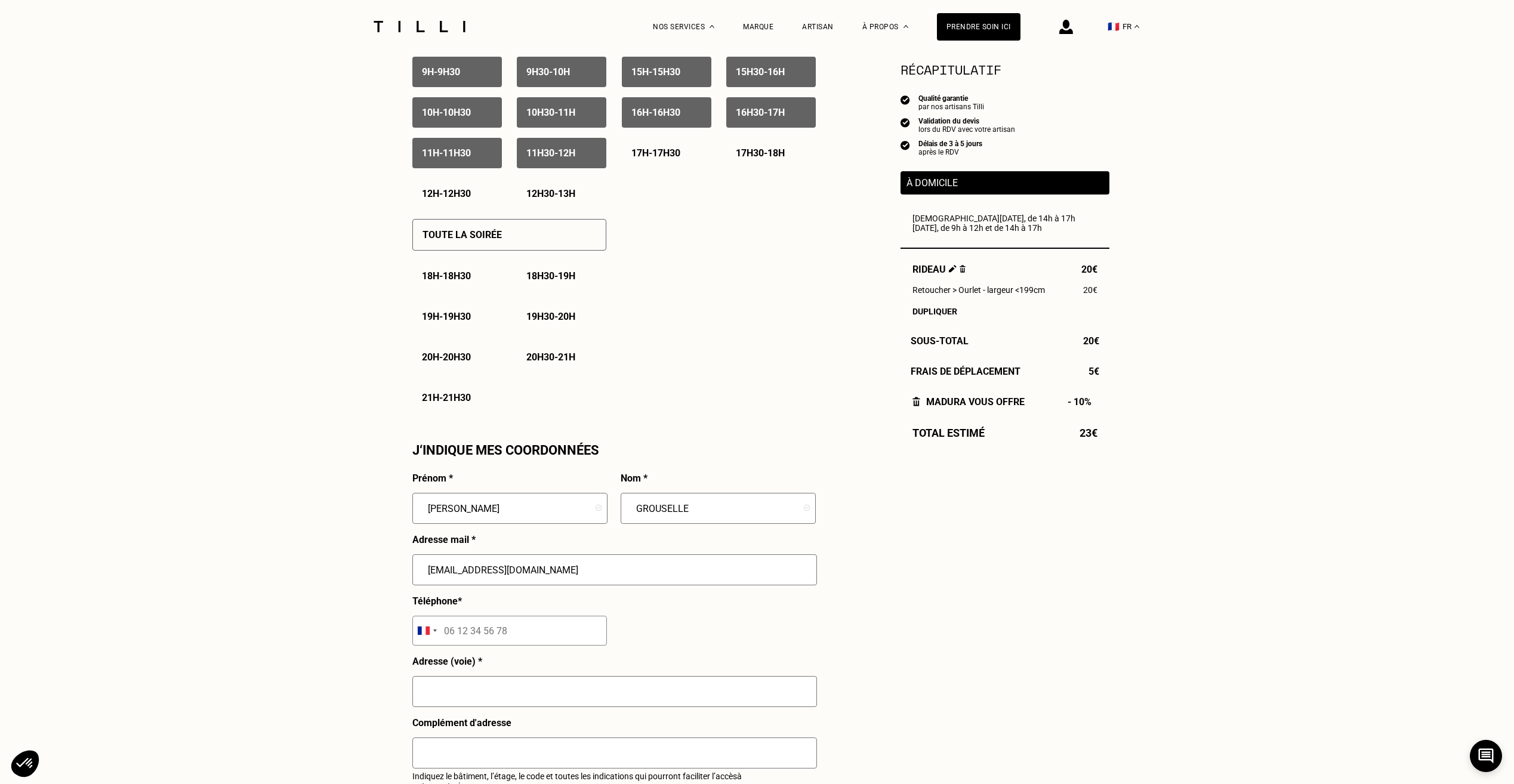
type input "[EMAIL_ADDRESS][DOMAIN_NAME]"
click at [466, 637] on input "tel" at bounding box center [509, 631] width 195 height 30
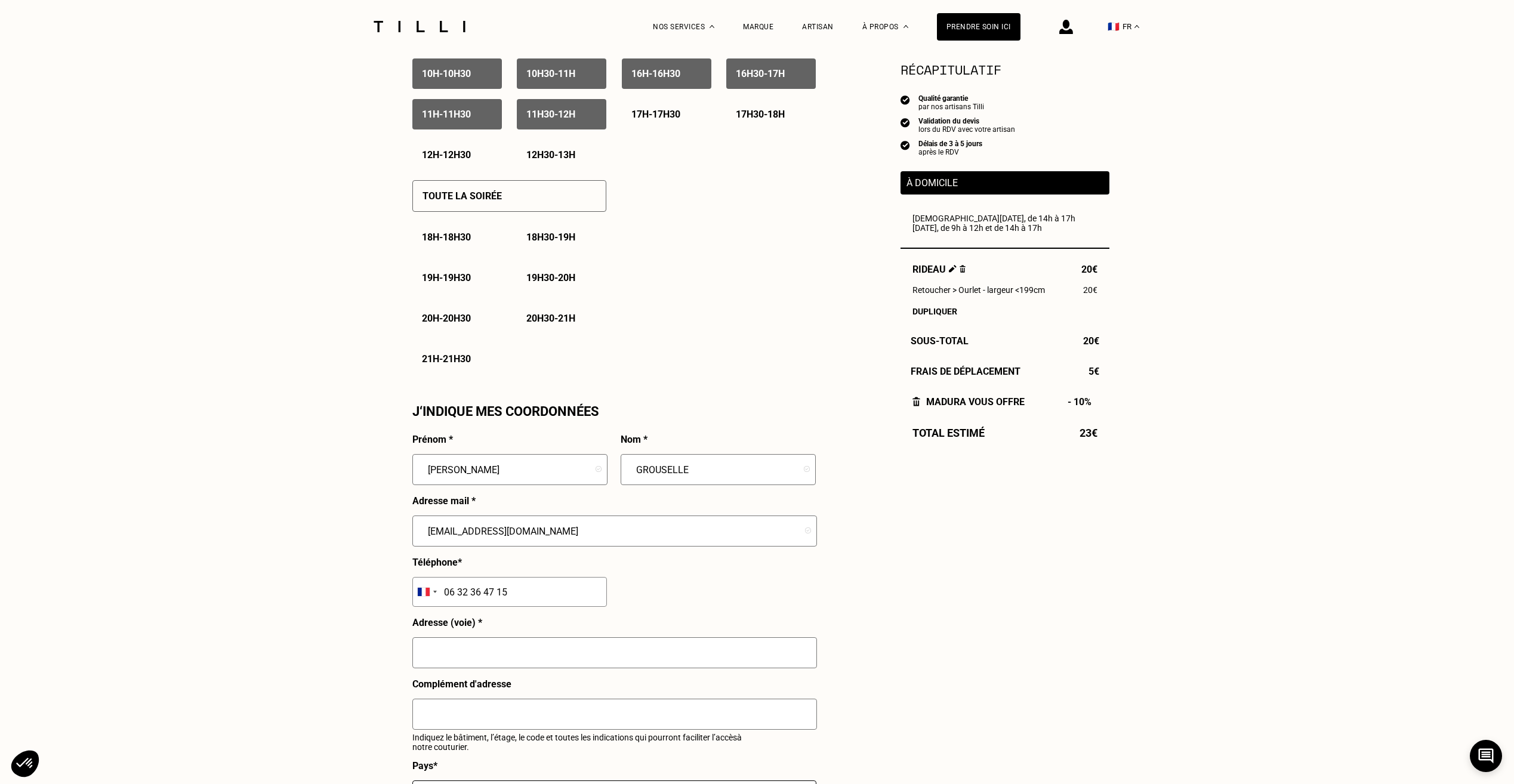
scroll to position [776, 0]
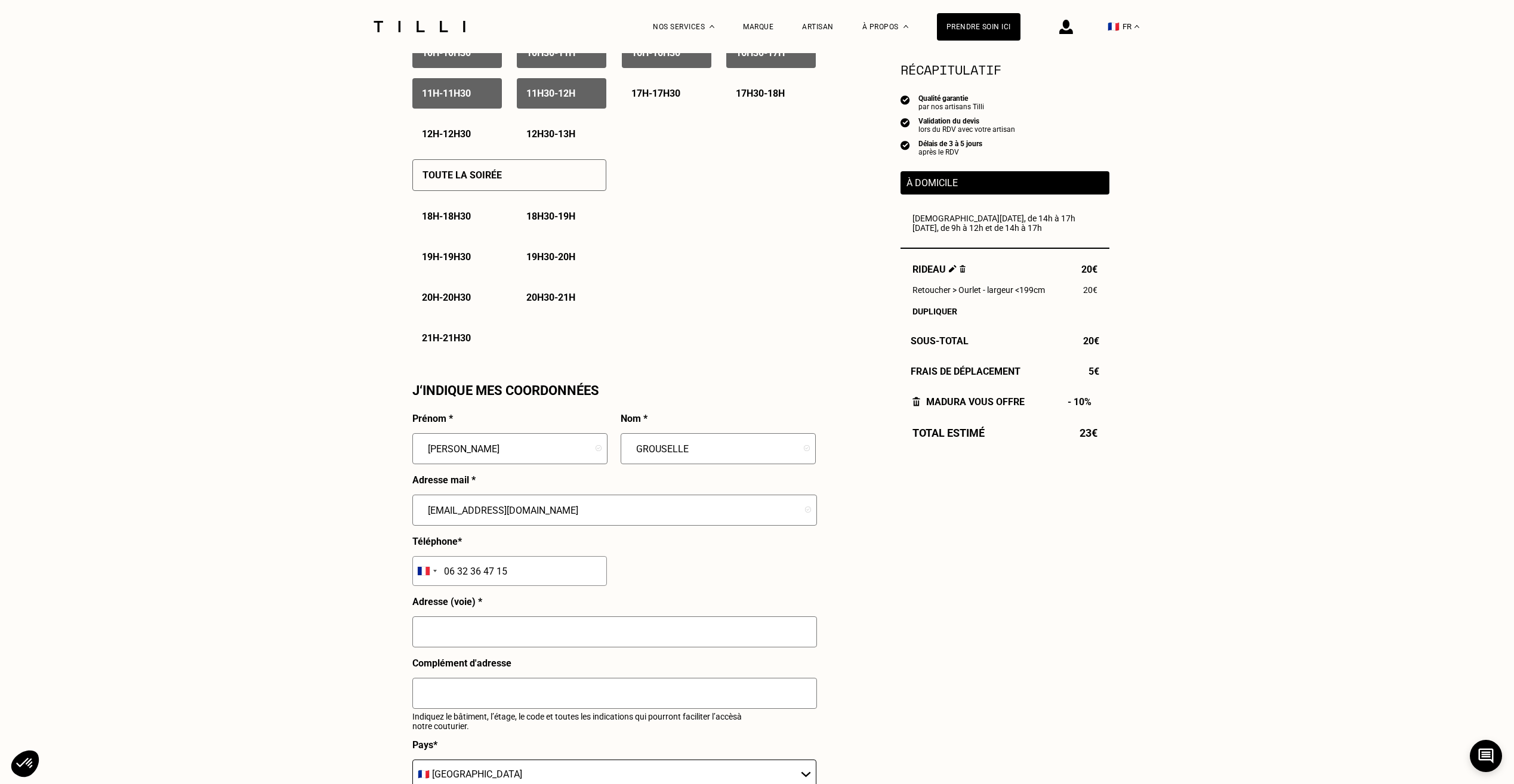
type input "06 32 36 47 15"
click at [467, 621] on div "Adresse (voie) *" at bounding box center [614, 627] width 405 height 61
click at [459, 636] on input "text" at bounding box center [614, 632] width 405 height 31
type input "3"
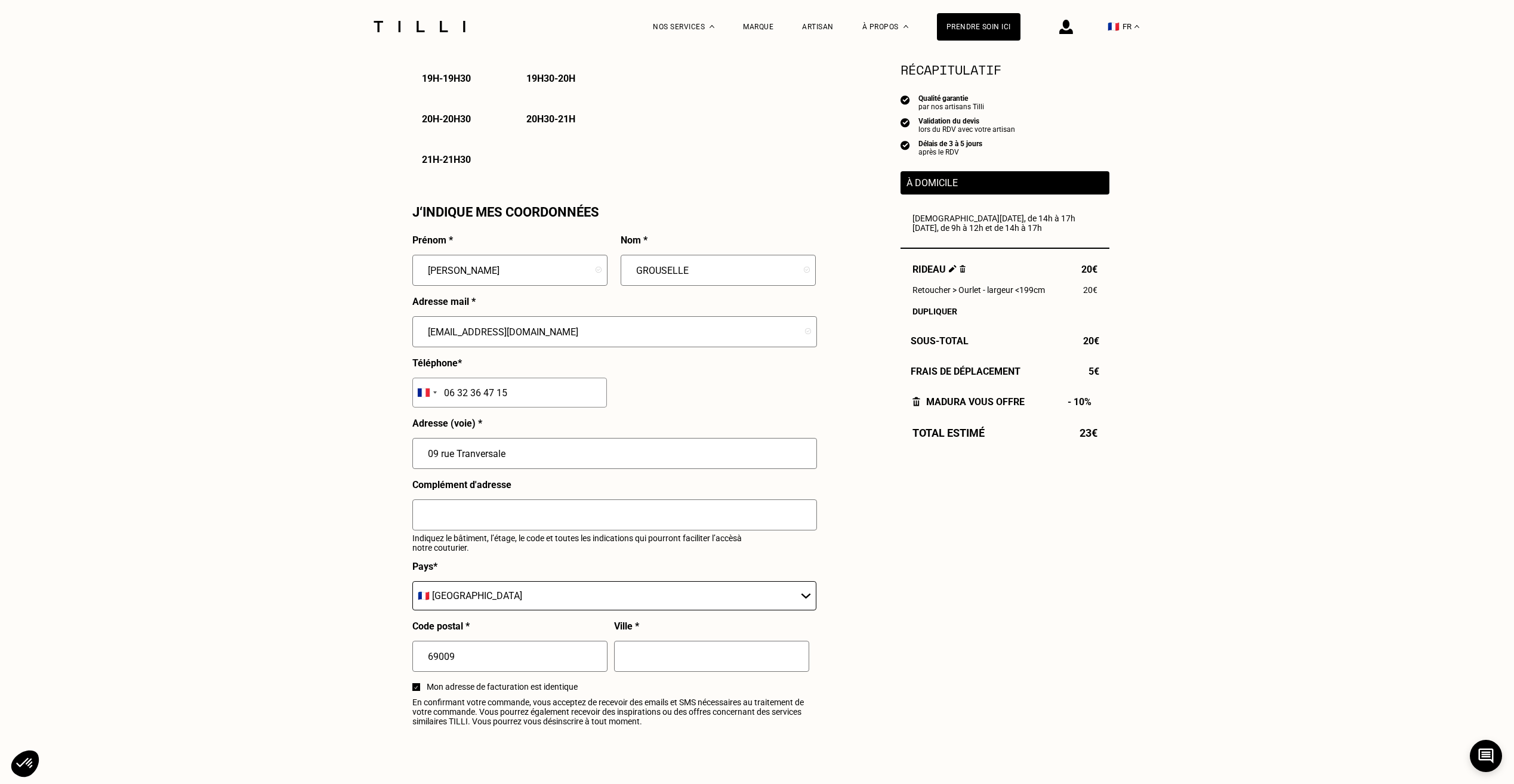
scroll to position [955, 0]
type input "09 rue Tranversale"
click at [659, 652] on input "text" at bounding box center [711, 655] width 195 height 31
type input "[GEOGRAPHIC_DATA]"
click at [499, 520] on input "text" at bounding box center [614, 514] width 405 height 31
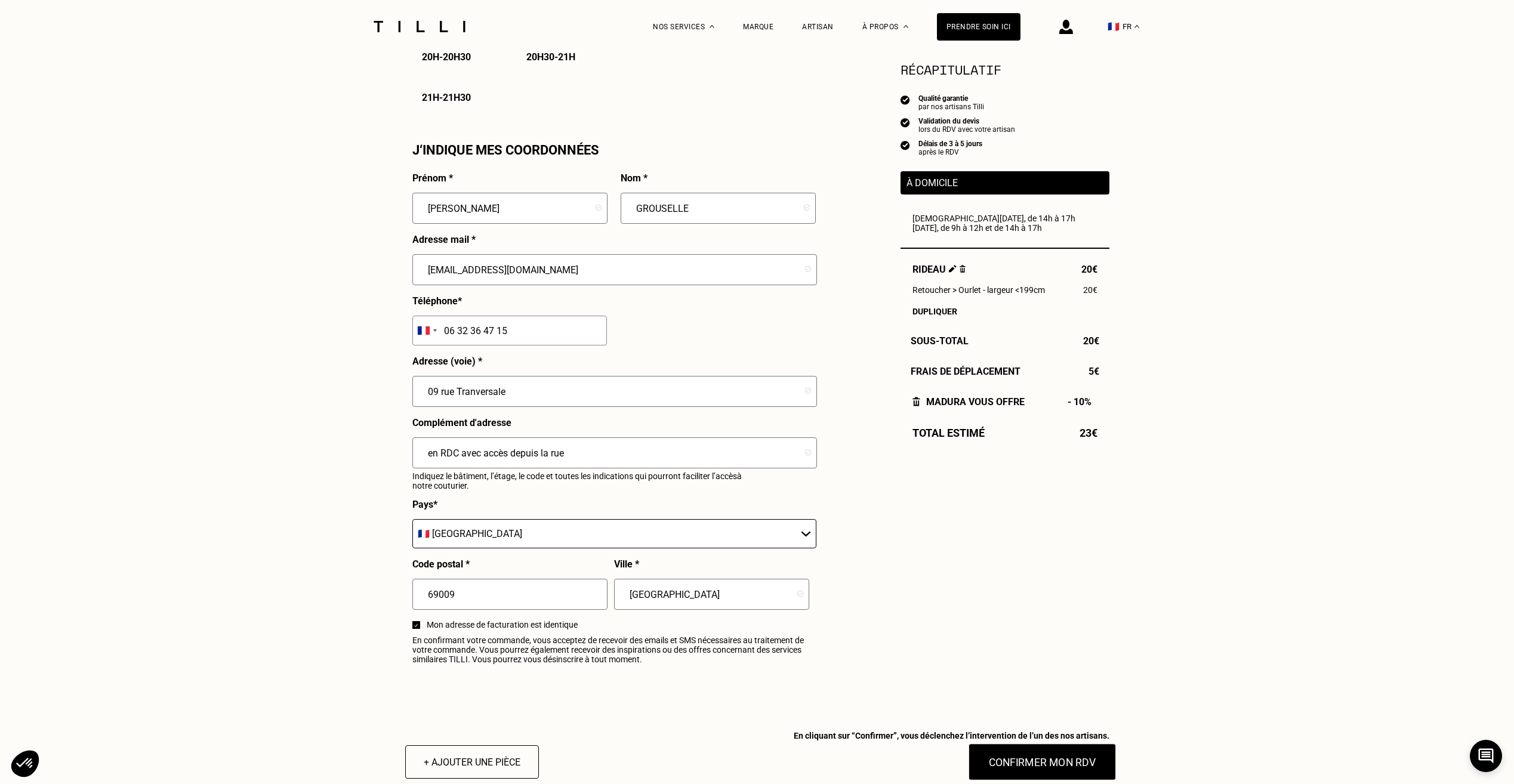
scroll to position [1193, 0]
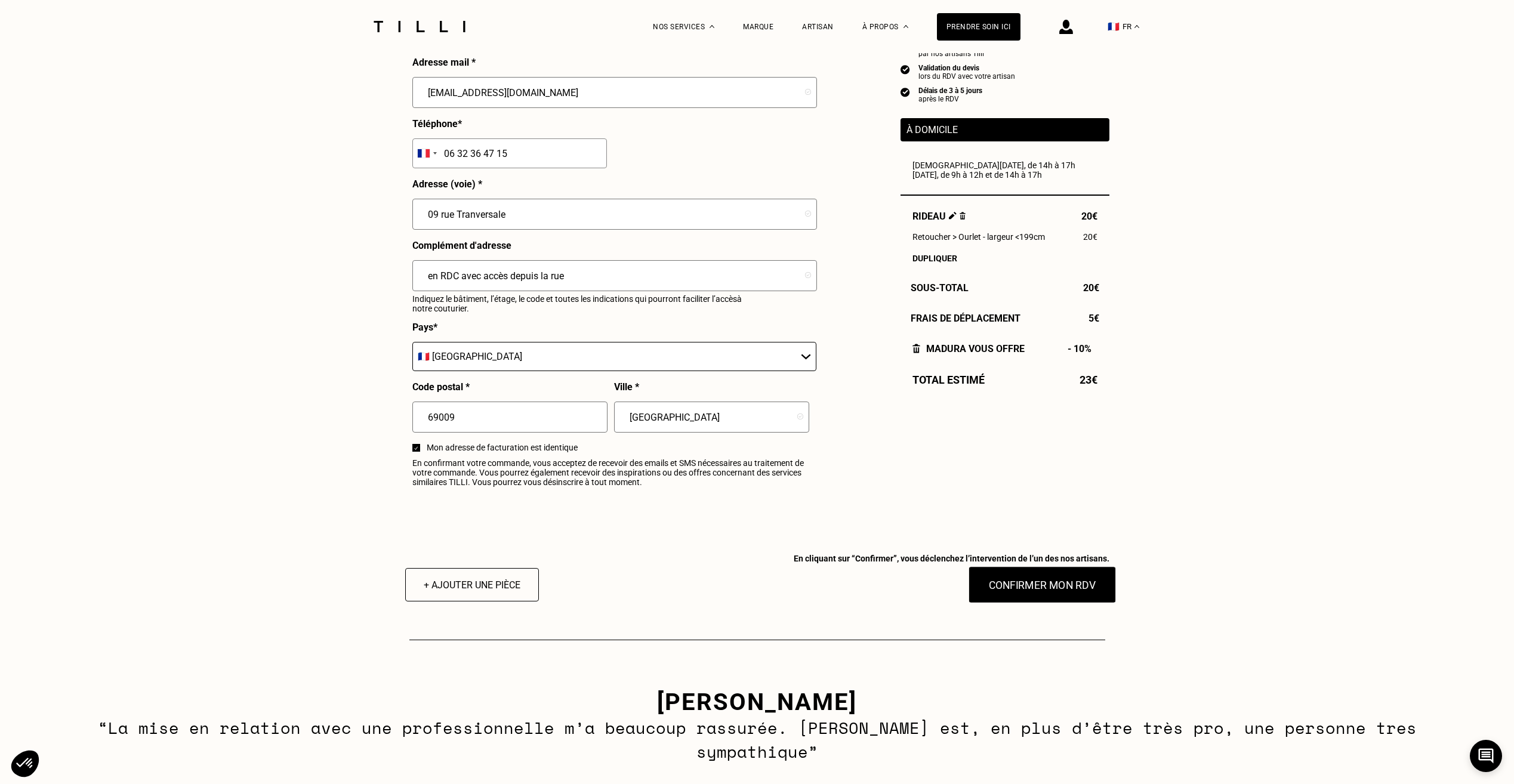
type input "en RDC avec accès depuis la rue"
click at [1079, 591] on button "Confirmer mon RDV" at bounding box center [1042, 584] width 148 height 37
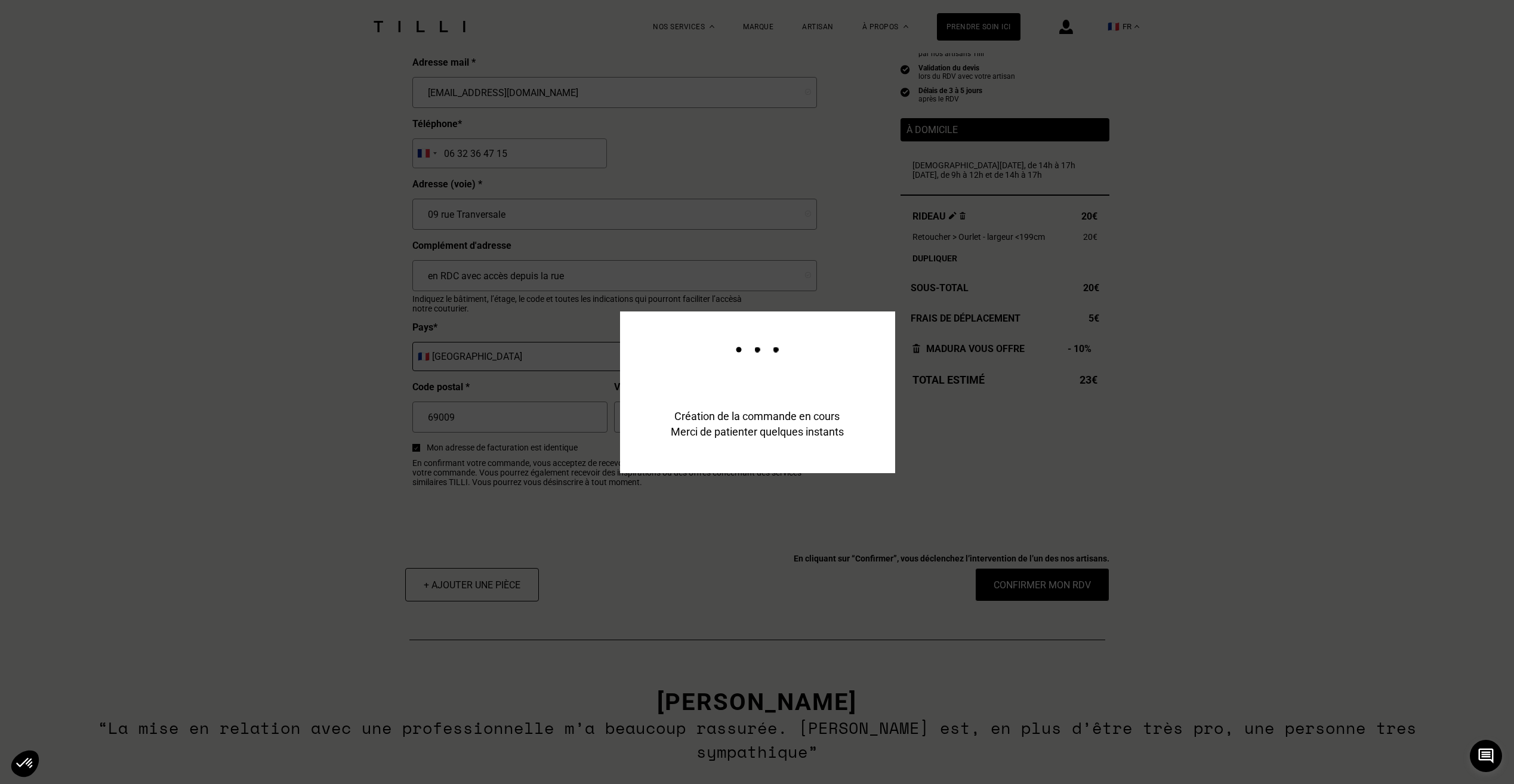
scroll to position [1222, 0]
